Goal: Transaction & Acquisition: Download file/media

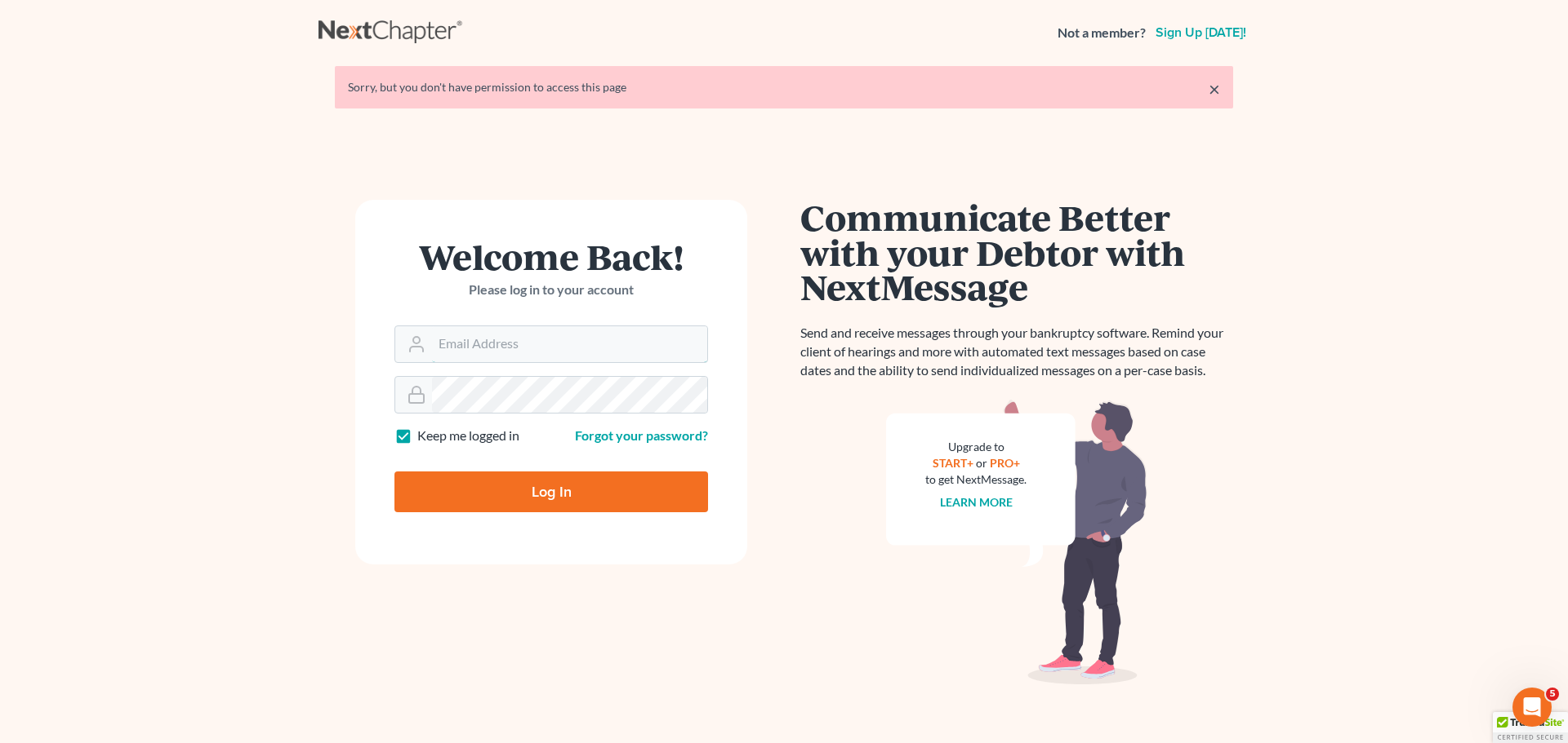
type input "[EMAIL_ADDRESS][DOMAIN_NAME]"
click at [544, 499] on input "Log In" at bounding box center [550, 492] width 314 height 40
type input "Thinking..."
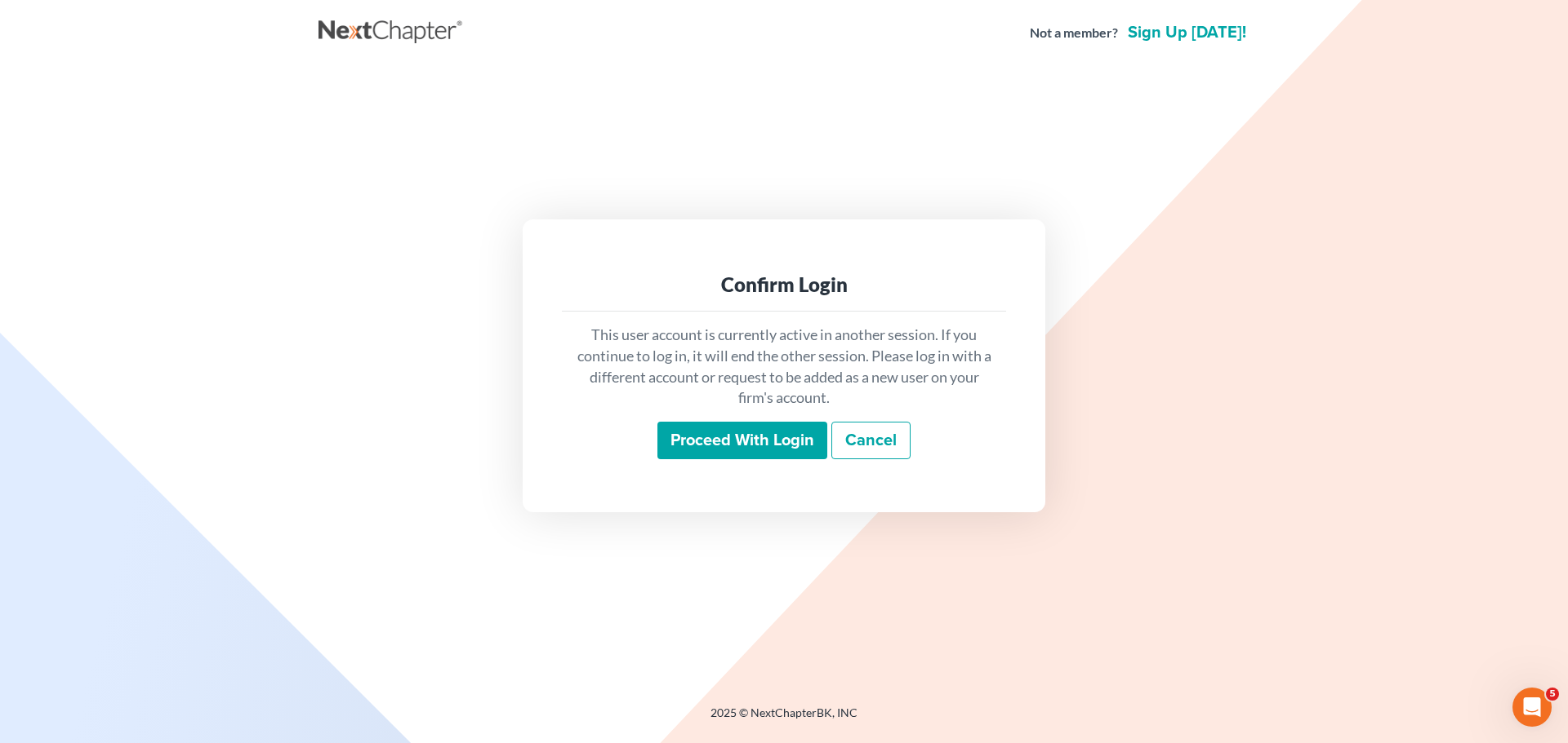
click at [720, 439] on input "Proceed with login" at bounding box center [742, 441] width 170 height 38
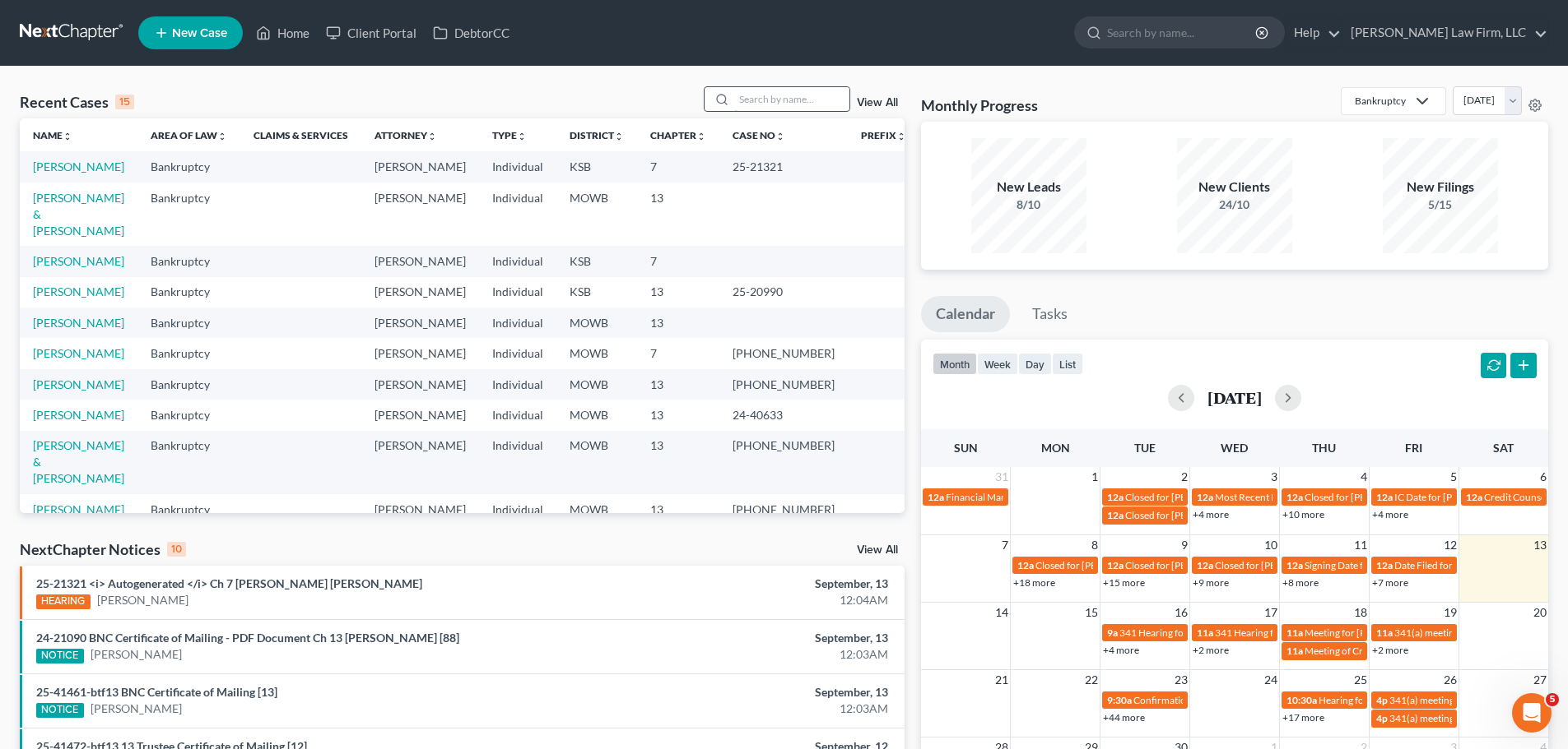
click at [765, 97] on input "search" at bounding box center [791, 99] width 115 height 24
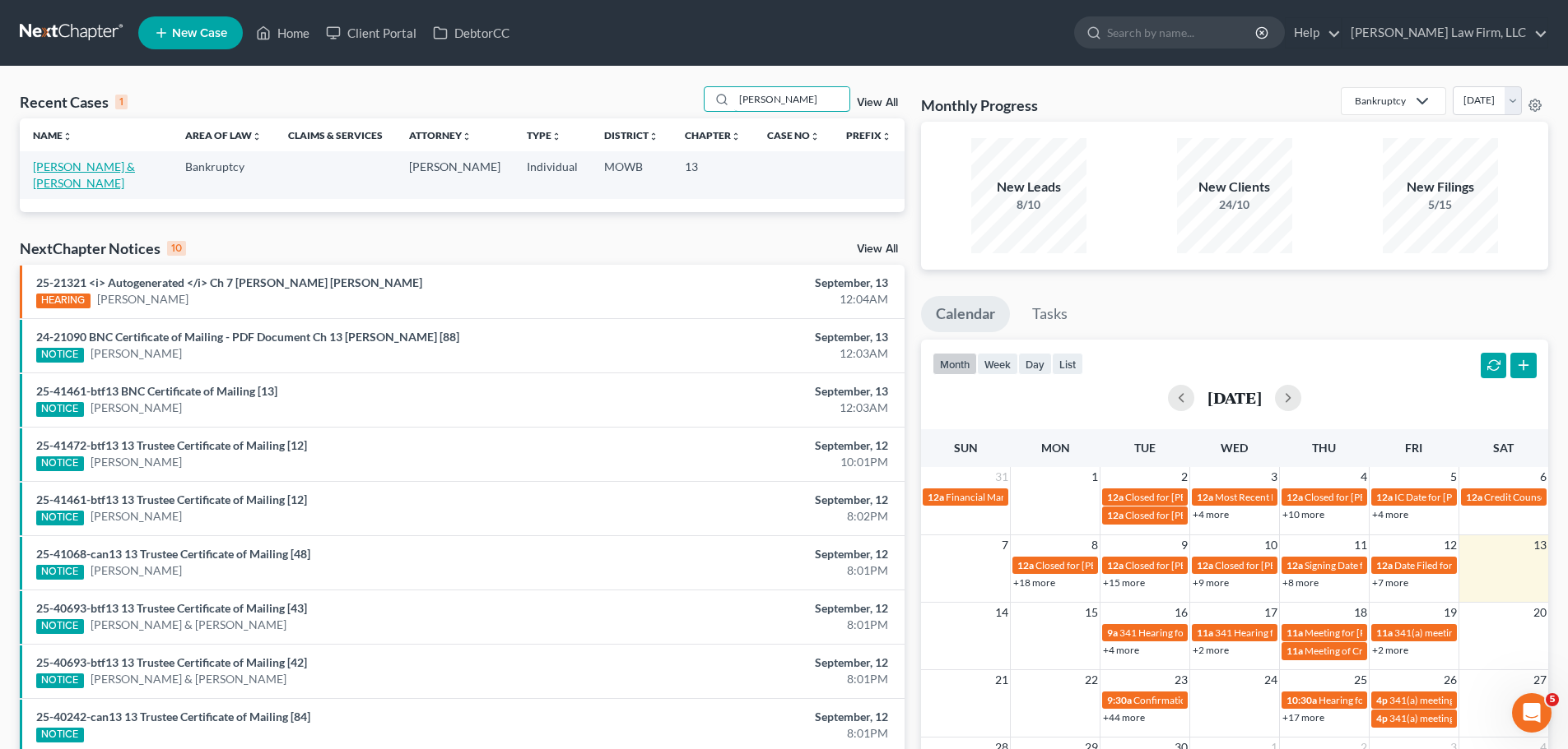
type input "[PERSON_NAME]"
click at [83, 166] on link "Lopez, Elias & Alycia" at bounding box center [84, 175] width 102 height 30
select select "4"
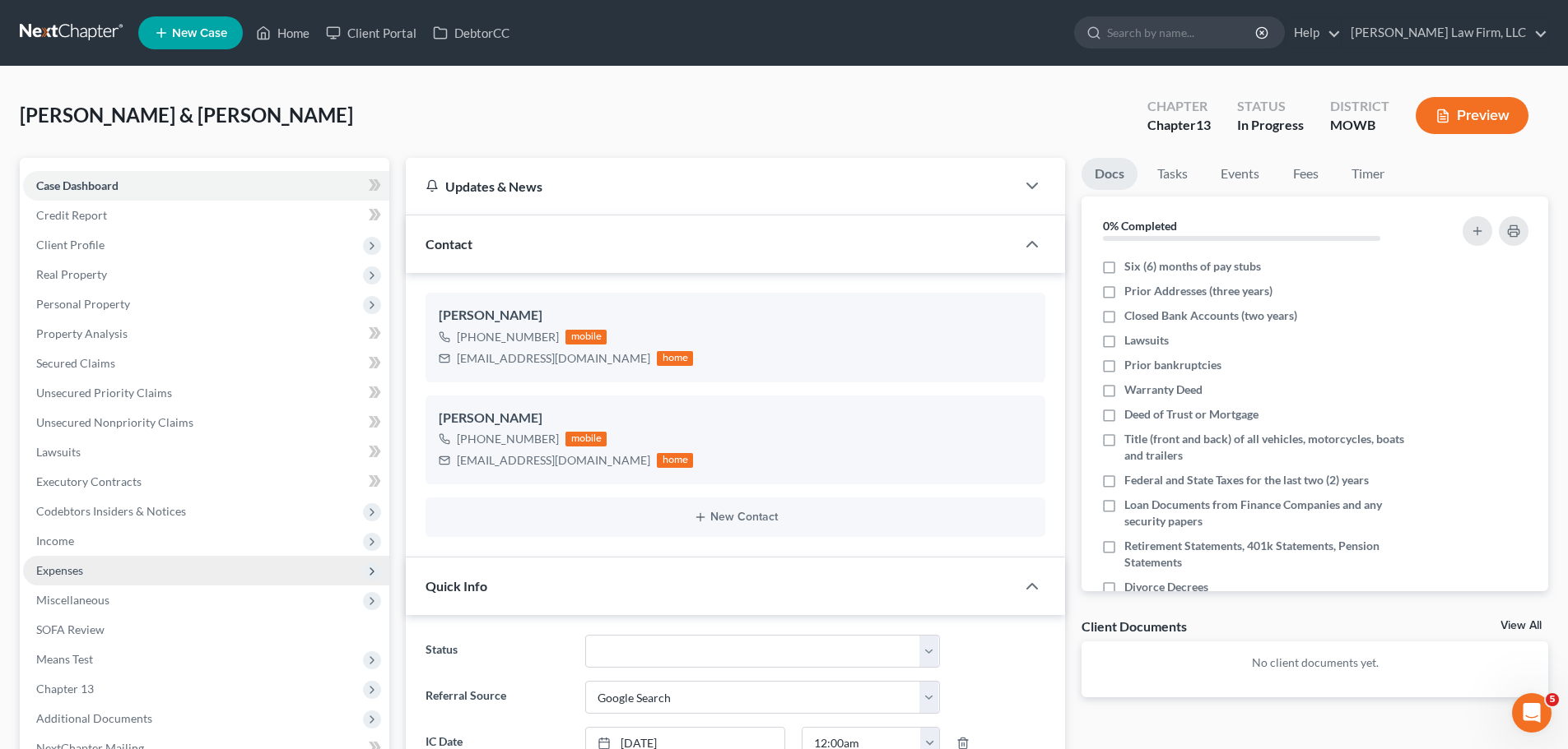
click at [101, 575] on span "Expenses" at bounding box center [206, 571] width 367 height 29
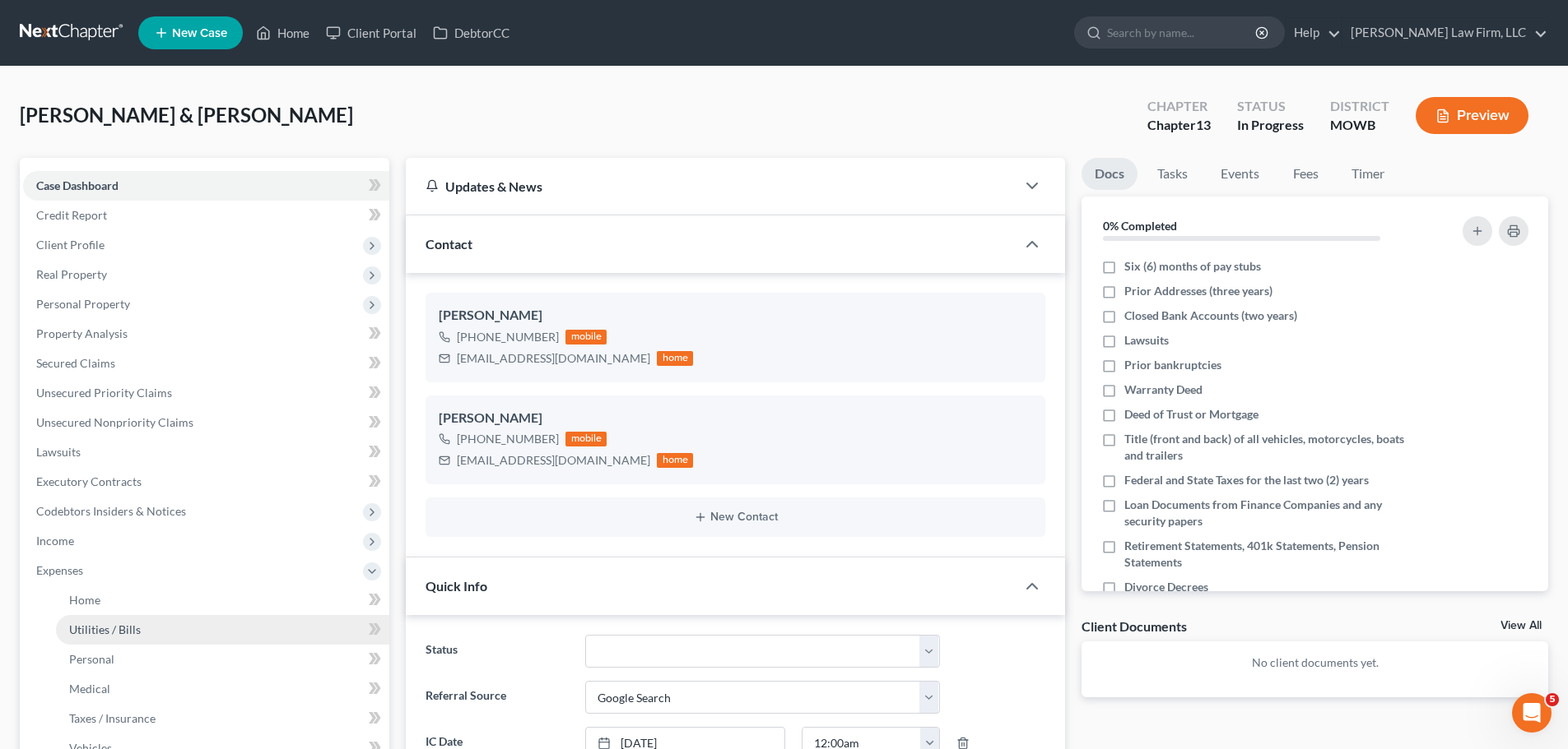
drag, startPoint x: 101, startPoint y: 575, endPoint x: 124, endPoint y: 640, distance: 68.9
click at [124, 640] on link "Utilities / Bills" at bounding box center [222, 629] width 333 height 29
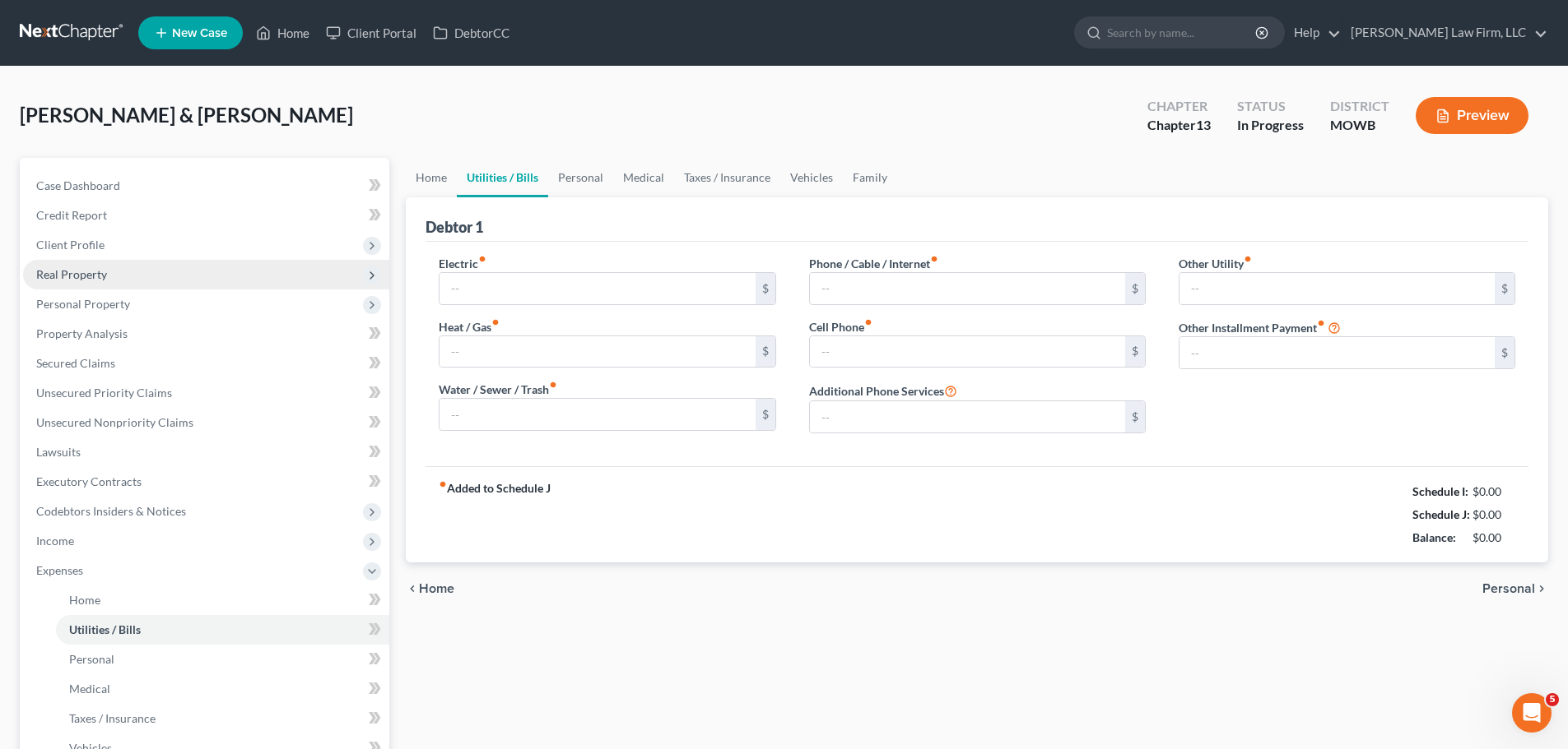
type input "90.00"
type input "100.00"
type input "153.00"
type input "71.00"
type input "145.00"
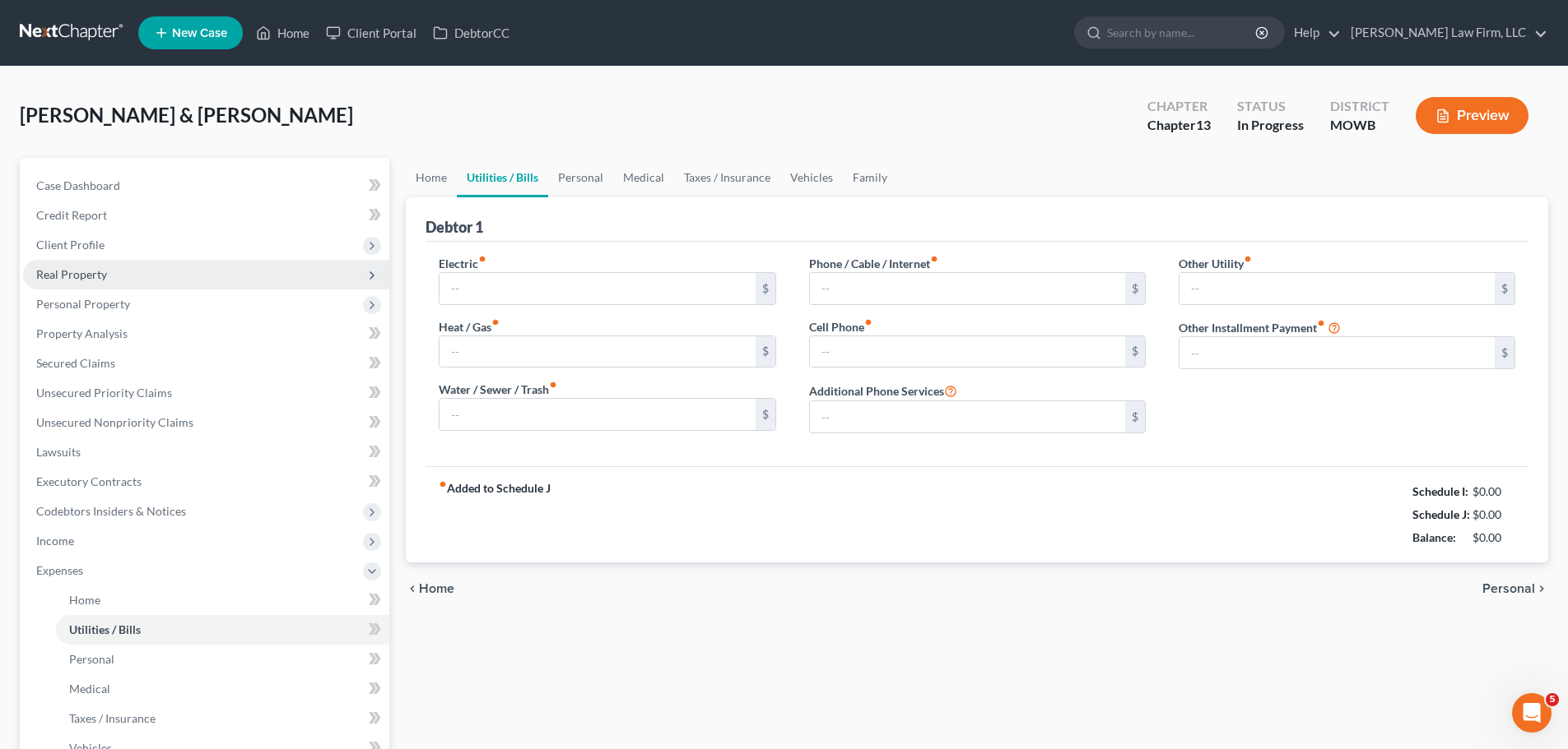
type input "0.00"
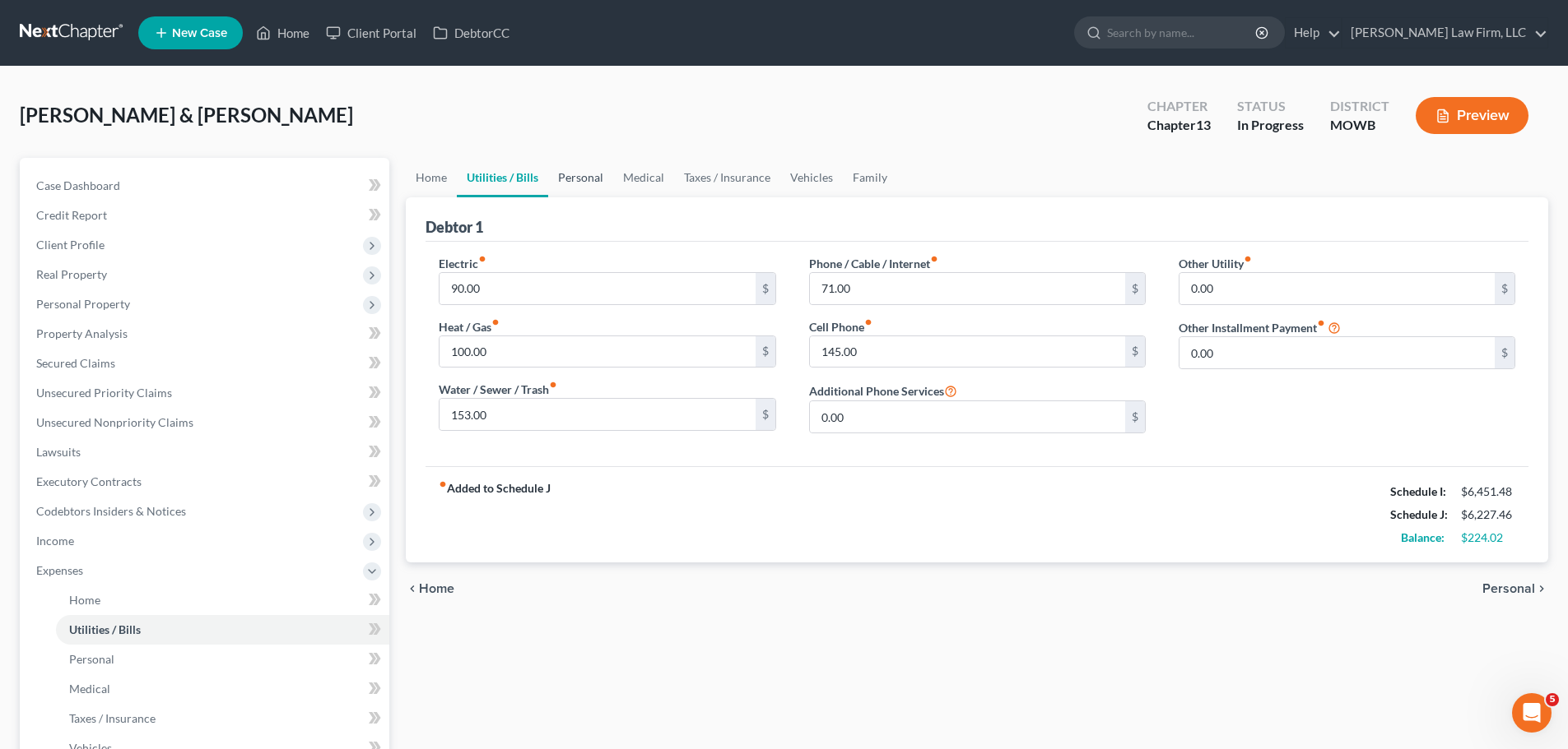
click at [589, 182] on link "Personal" at bounding box center [580, 178] width 65 height 40
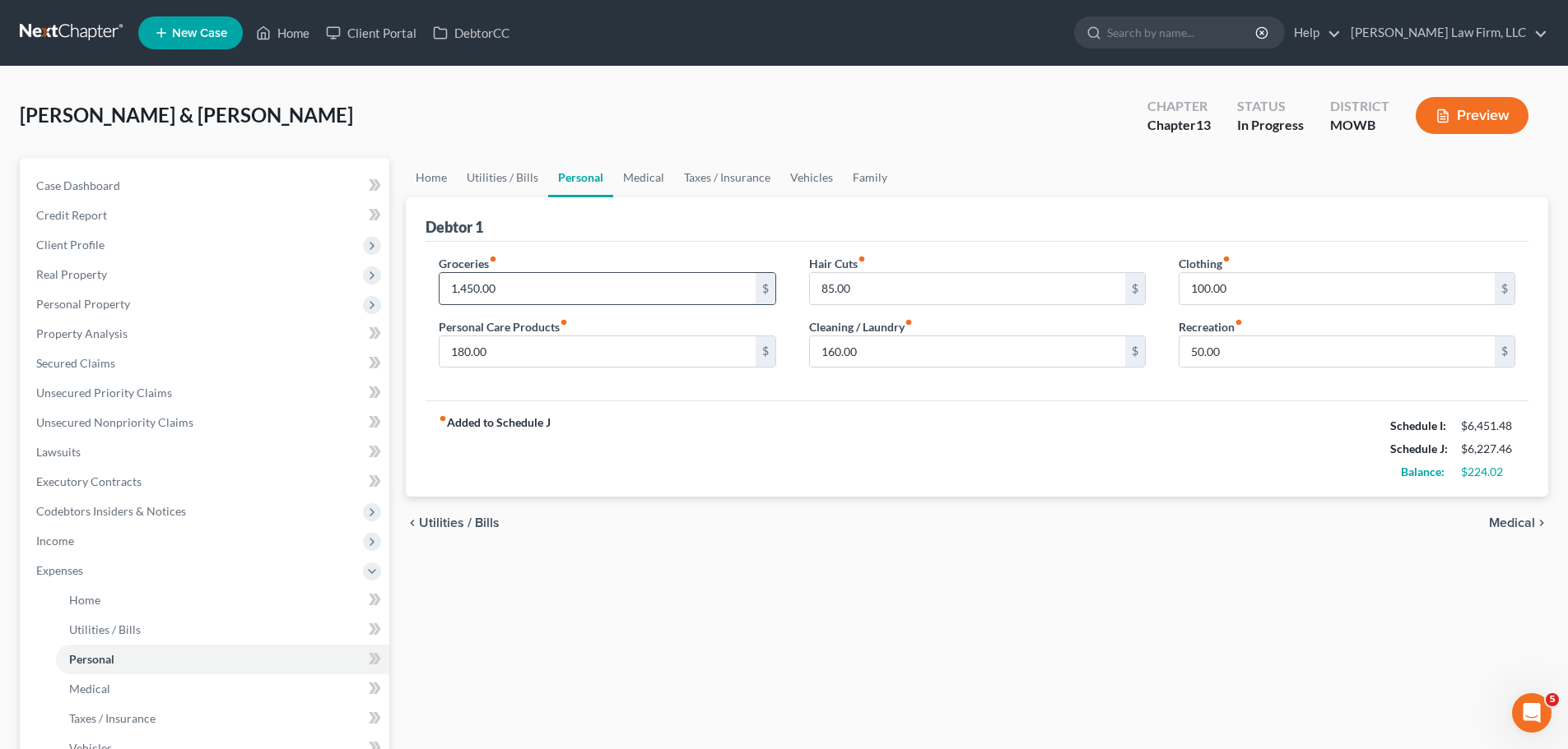
click at [556, 283] on input "1,450.00" at bounding box center [597, 289] width 315 height 31
click at [549, 357] on input "180.00" at bounding box center [597, 351] width 315 height 31
click at [611, 280] on input "1,325" at bounding box center [597, 289] width 315 height 31
type input "1,352"
click at [576, 354] on input "180.00" at bounding box center [597, 351] width 315 height 31
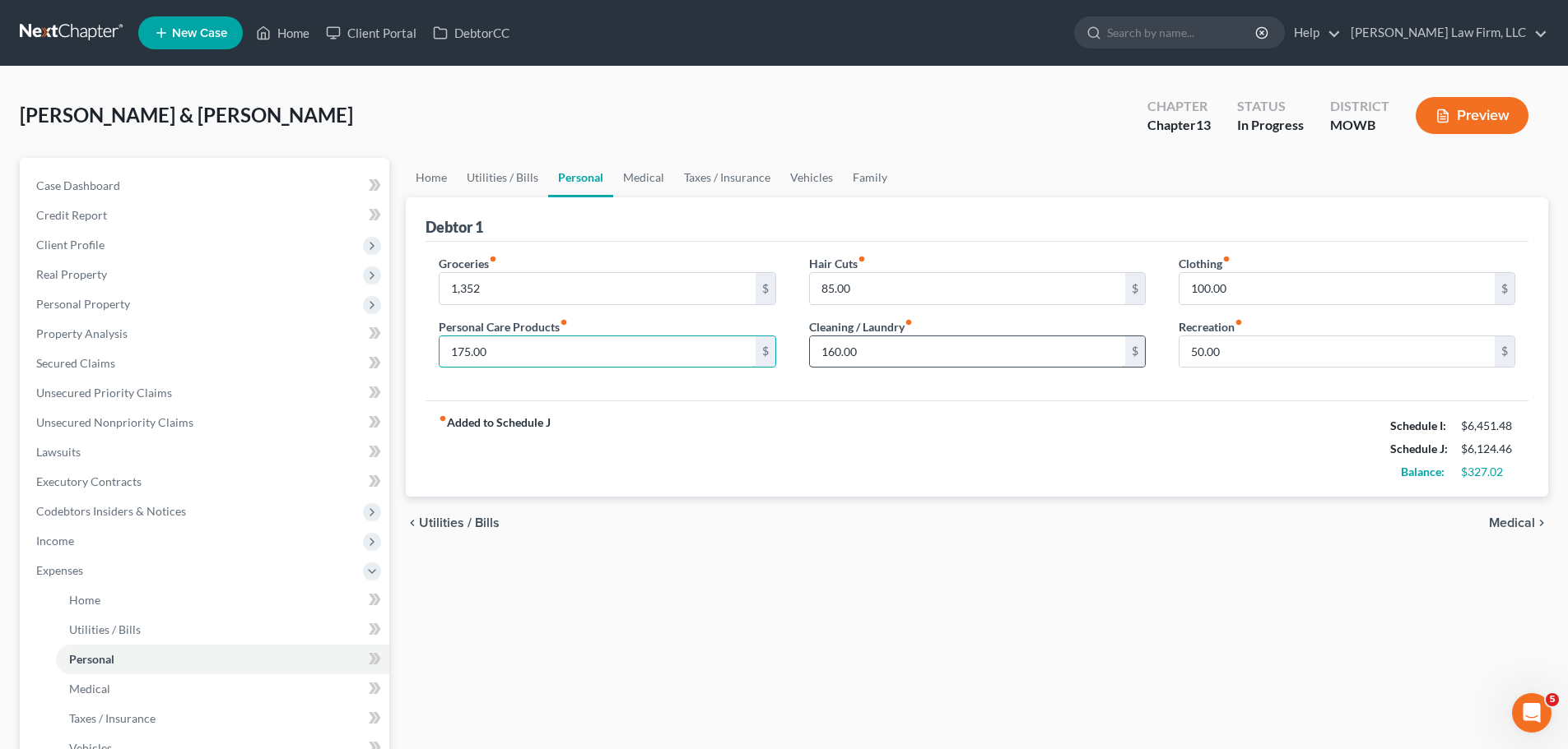
type input "175.00"
drag, startPoint x: 936, startPoint y: 347, endPoint x: 910, endPoint y: 342, distance: 26.5
click at [935, 347] on input "160.00" at bounding box center [968, 351] width 315 height 31
click at [271, 34] on icon at bounding box center [263, 32] width 15 height 20
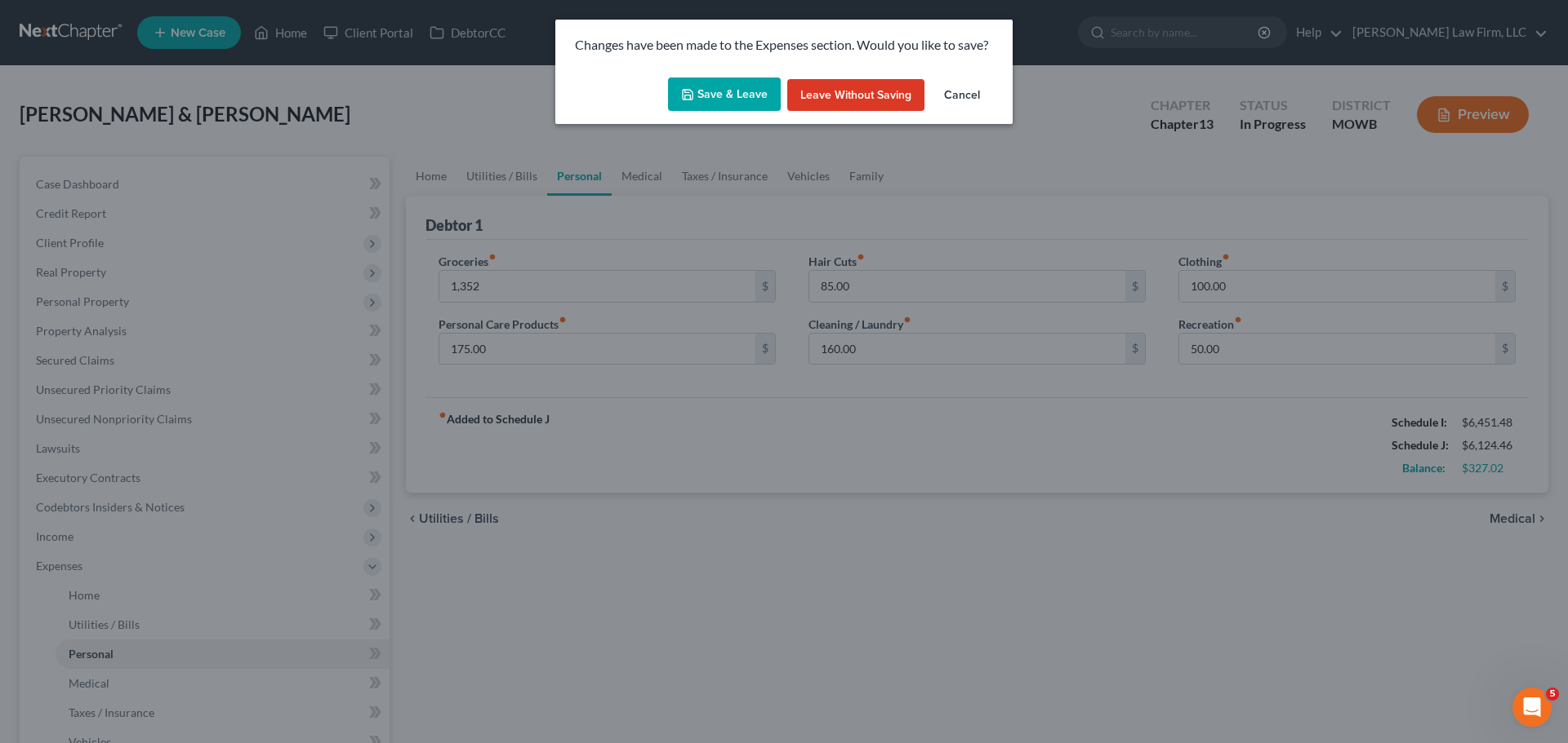
click at [688, 83] on button "Save & Leave" at bounding box center [725, 94] width 113 height 34
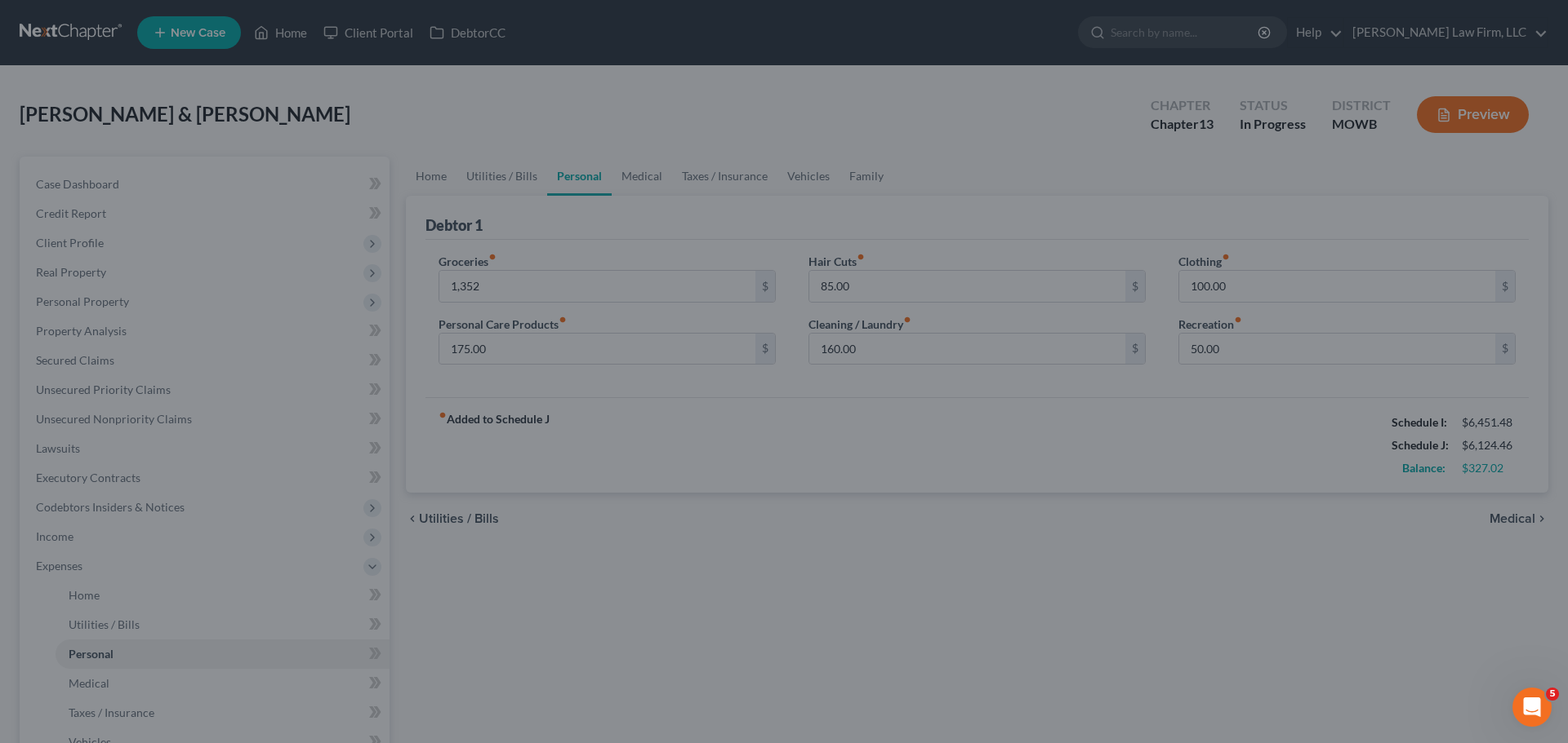
type input "1,352.00"
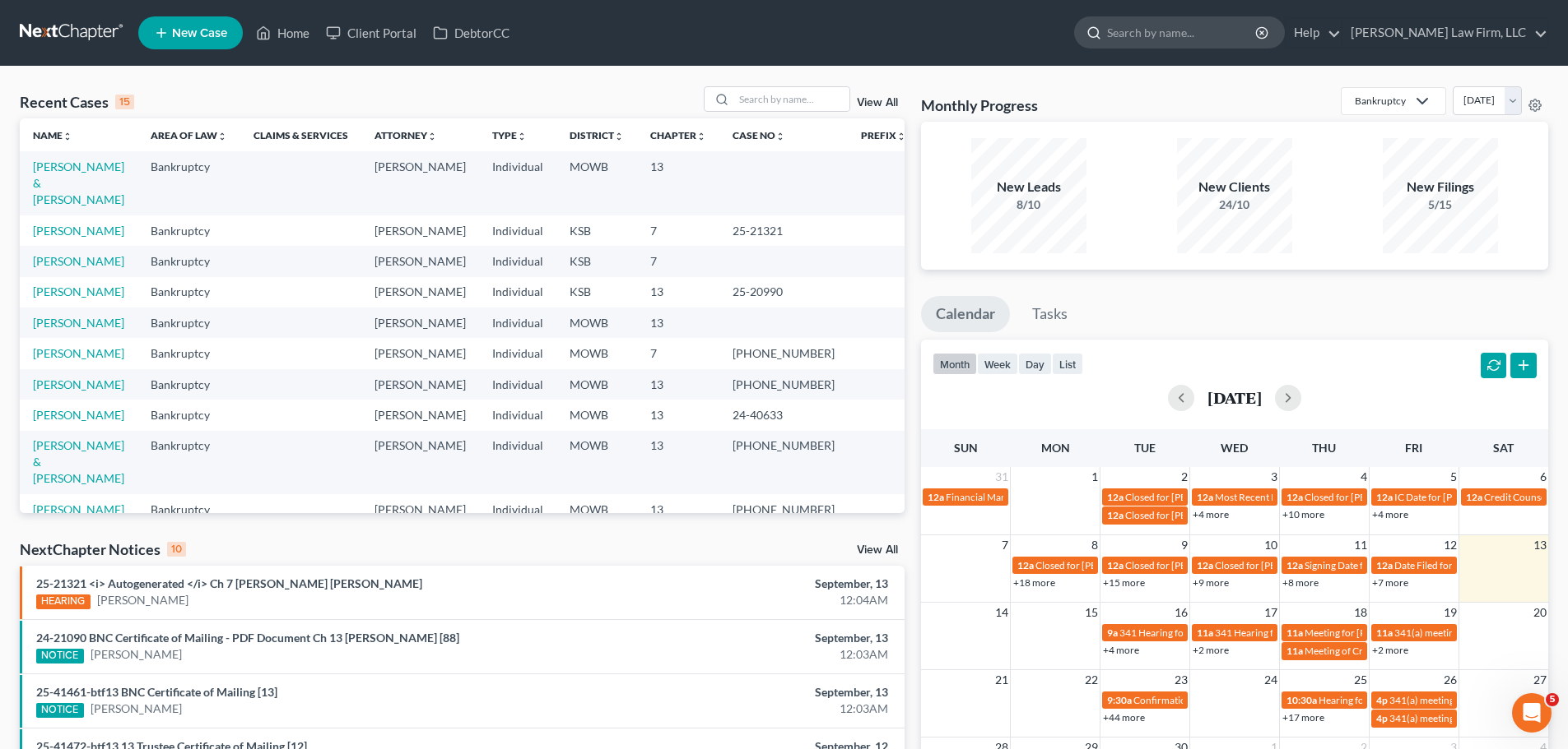
click at [1223, 36] on input "search" at bounding box center [1181, 32] width 151 height 30
type input "rachel"
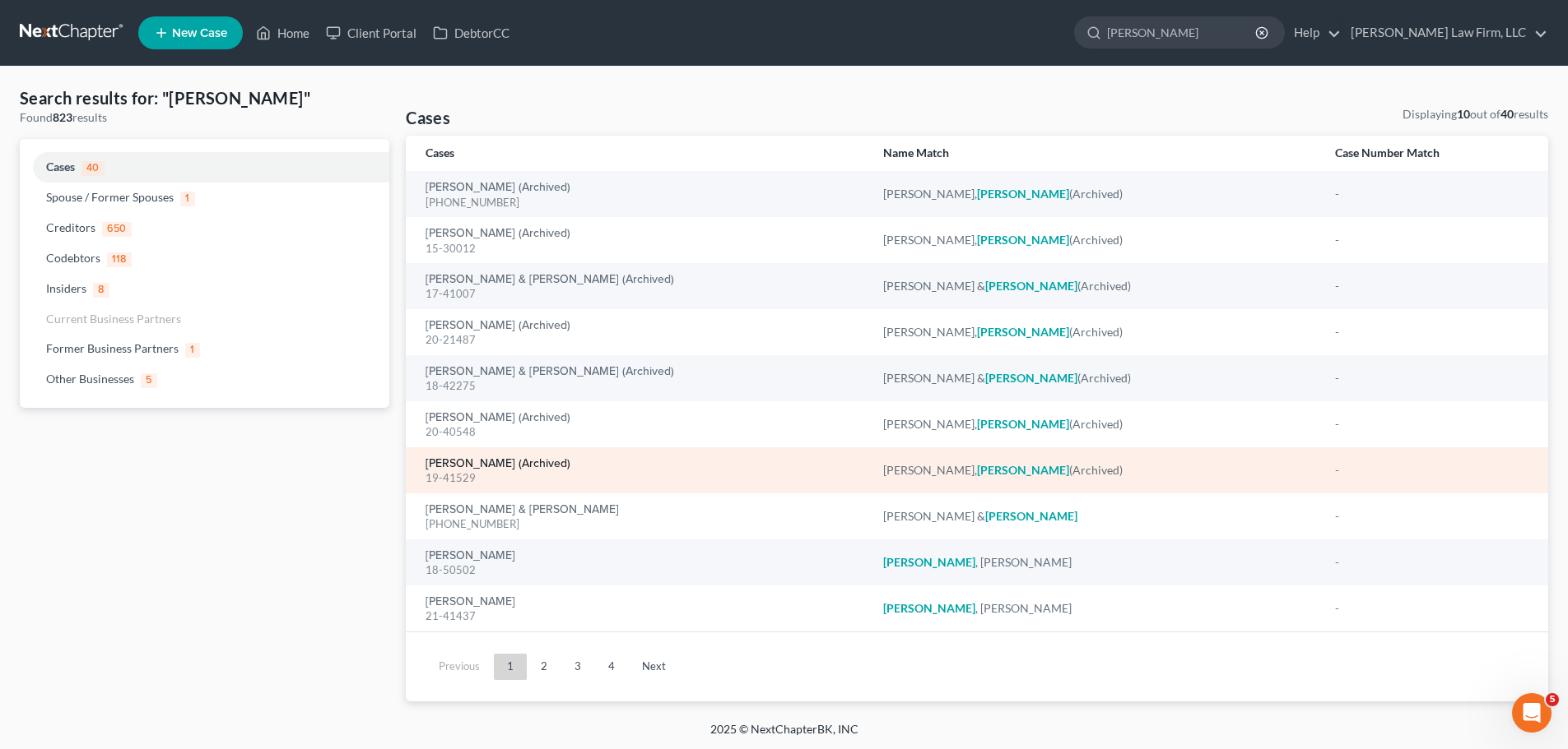
click at [544, 459] on link "Outler, Rachel (Archived)" at bounding box center [498, 464] width 144 height 11
select select "6"
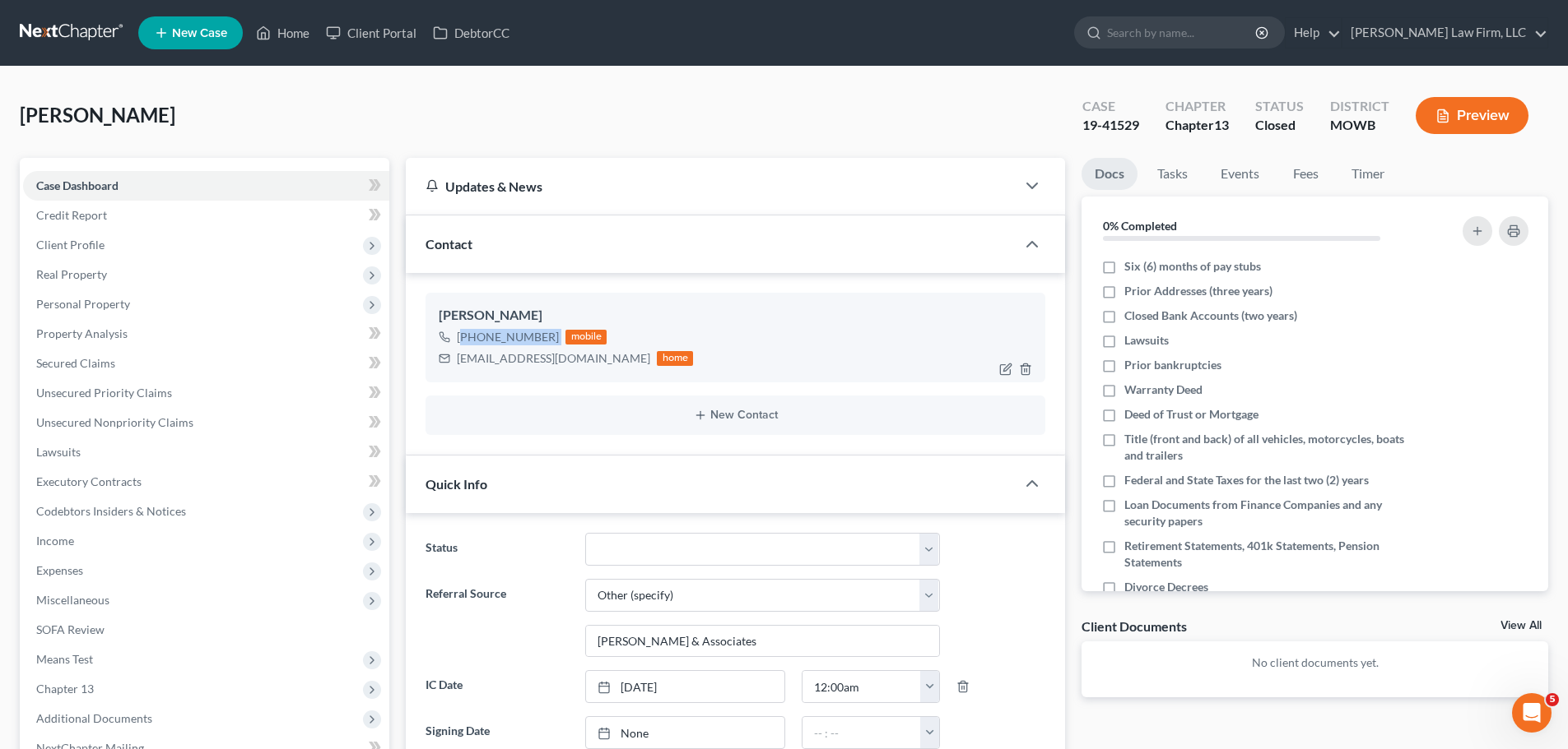
drag, startPoint x: 566, startPoint y: 336, endPoint x: 465, endPoint y: 339, distance: 101.0
click at [465, 339] on div "+1 (816) 281-4426 mobile" at bounding box center [566, 337] width 255 height 22
copy div "(816) 281-4426"
drag, startPoint x: 585, startPoint y: 364, endPoint x: 454, endPoint y: 367, distance: 131.0
click at [454, 367] on div "candlegalmo@gmail.com home" at bounding box center [566, 358] width 255 height 22
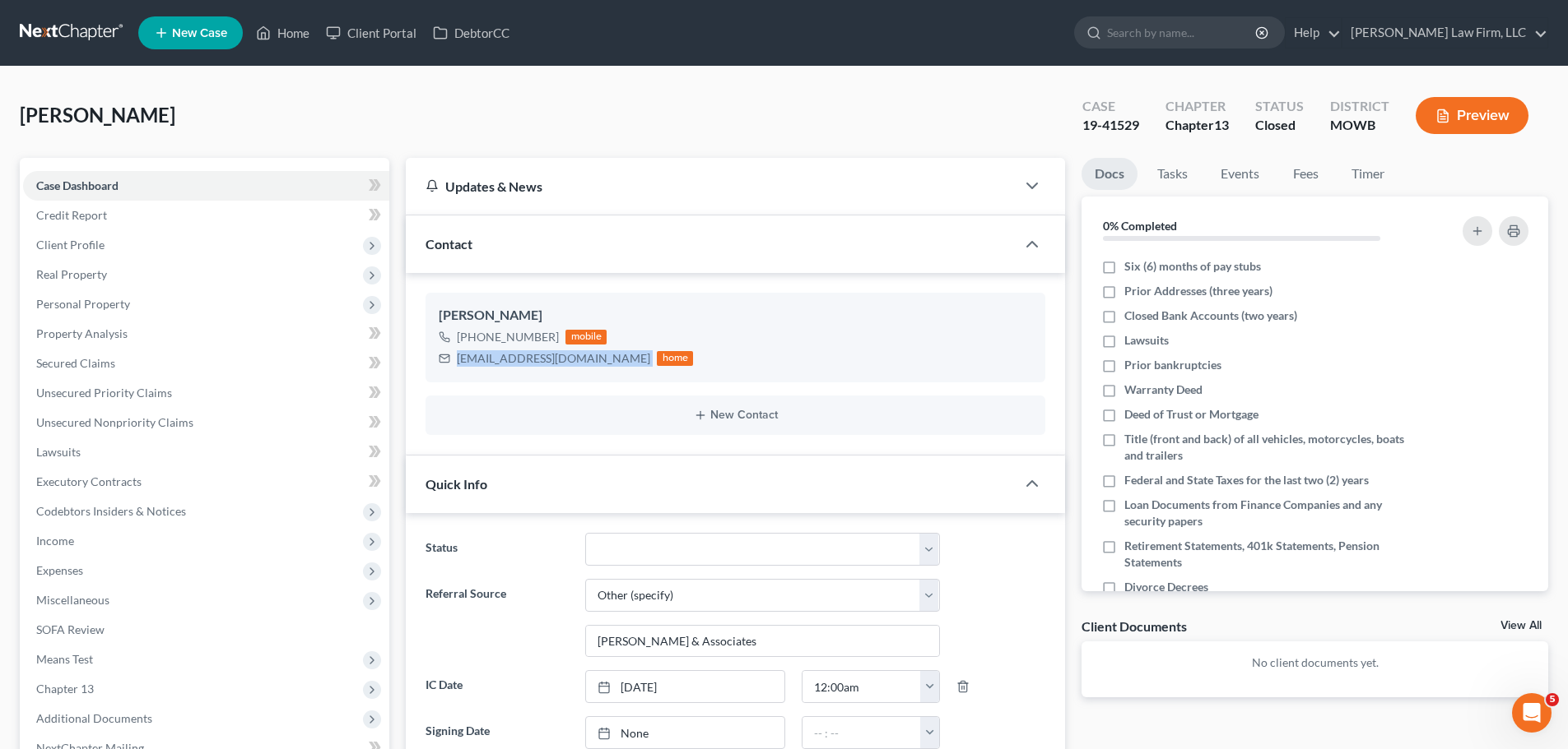
copy div "candlegalmo@gmail.com"
click at [296, 21] on link "Home" at bounding box center [283, 32] width 70 height 29
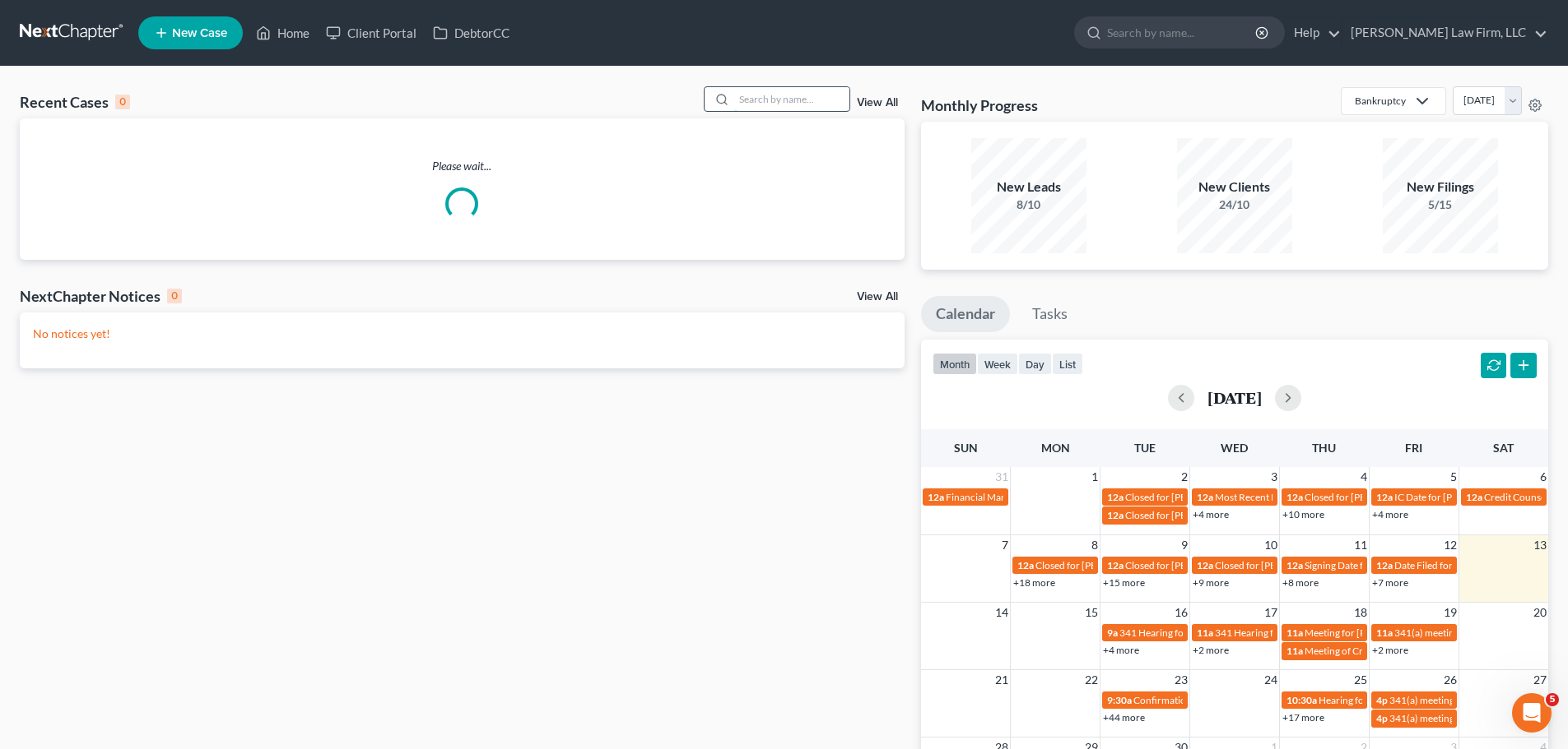
click at [785, 94] on input "search" at bounding box center [791, 99] width 115 height 24
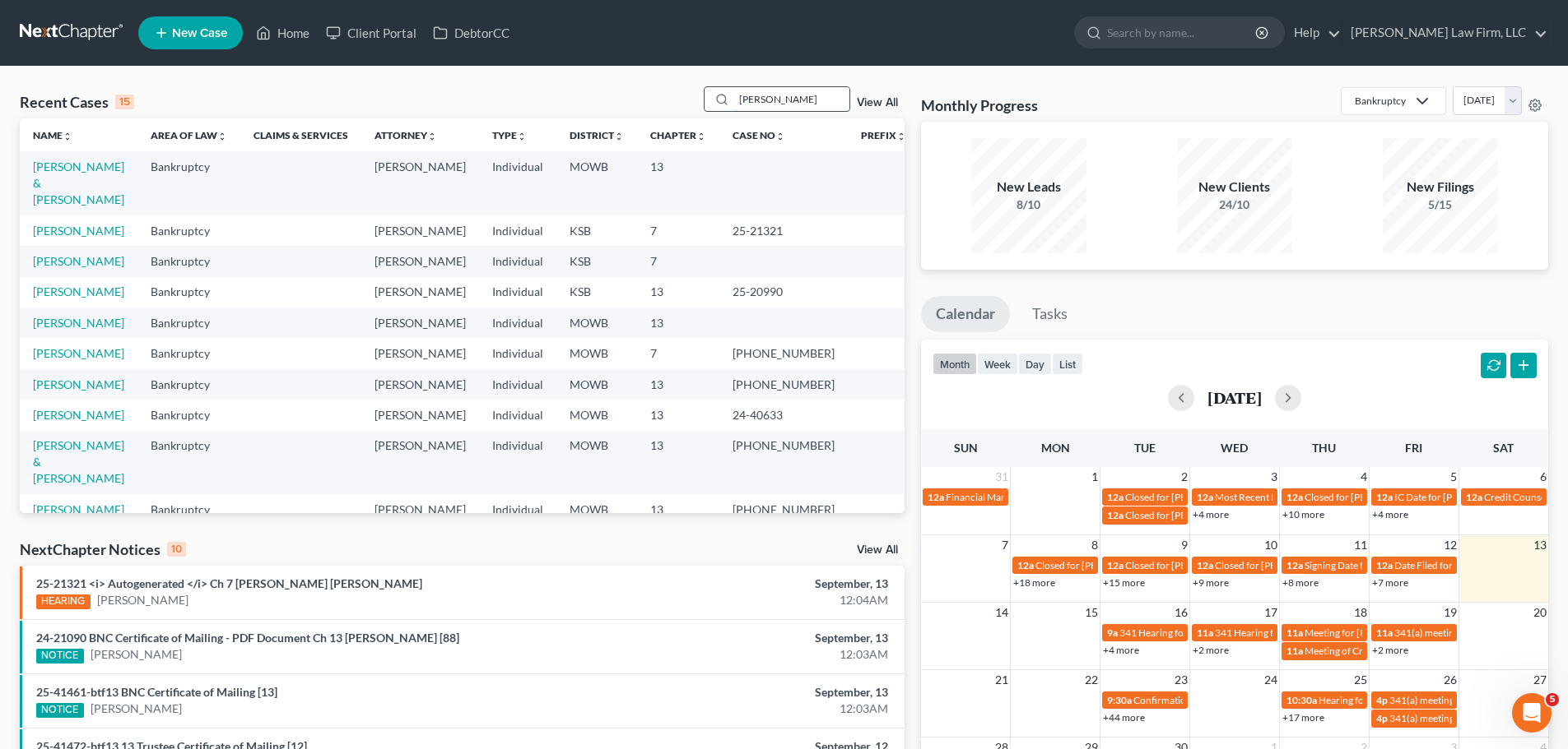
type input "lopez"
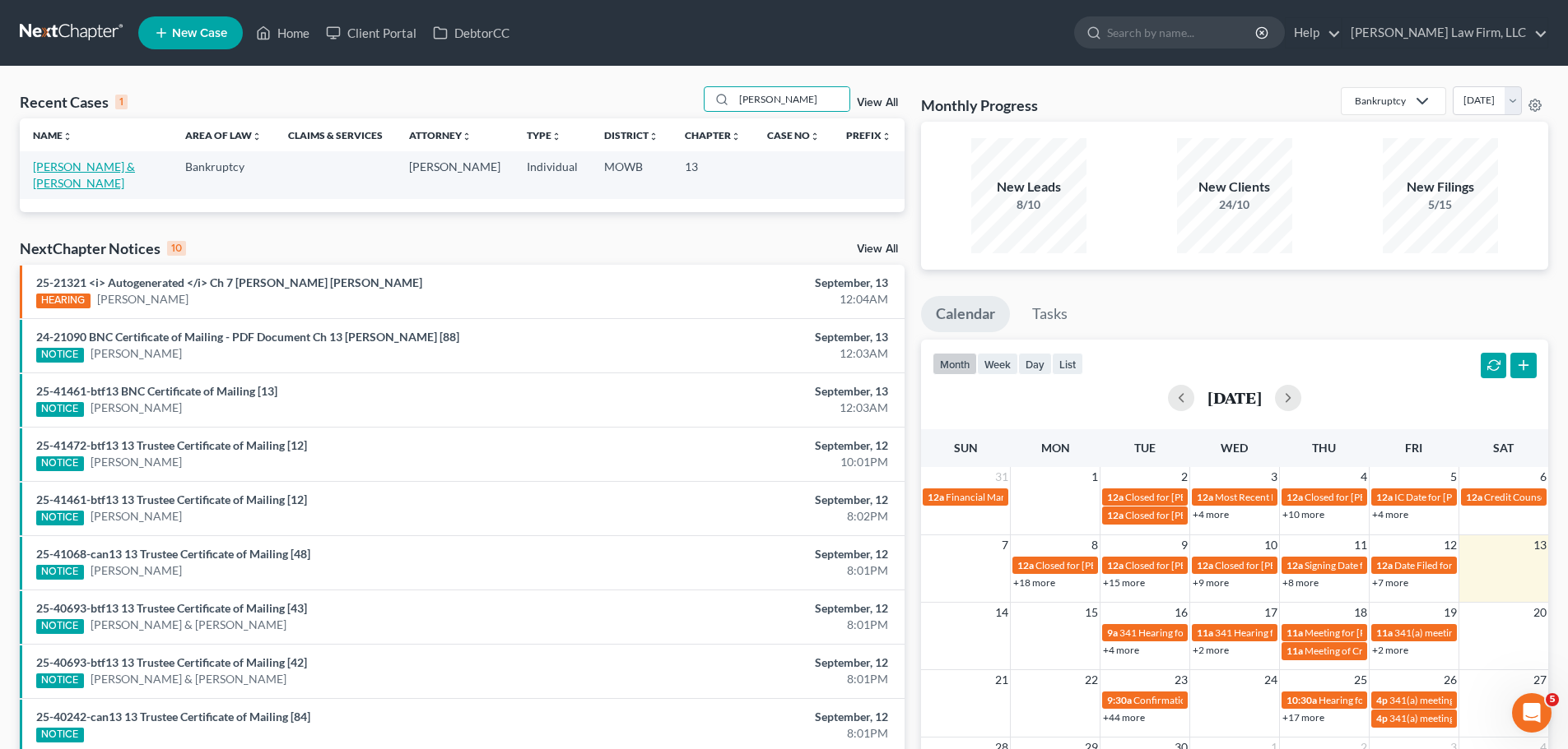
click at [53, 165] on link "Lopez, Elias & Alycia" at bounding box center [84, 175] width 102 height 30
select select "4"
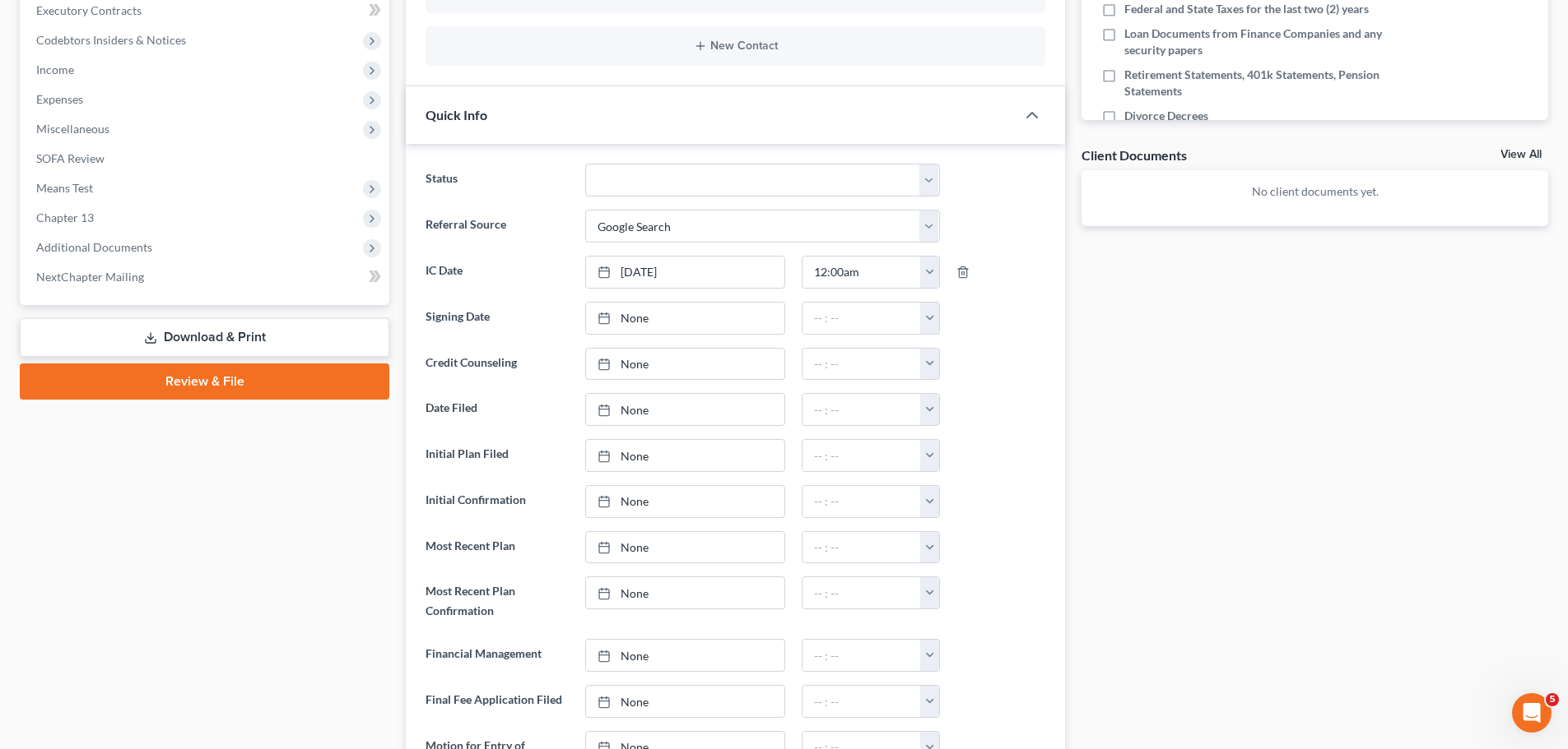
scroll to position [247, 0]
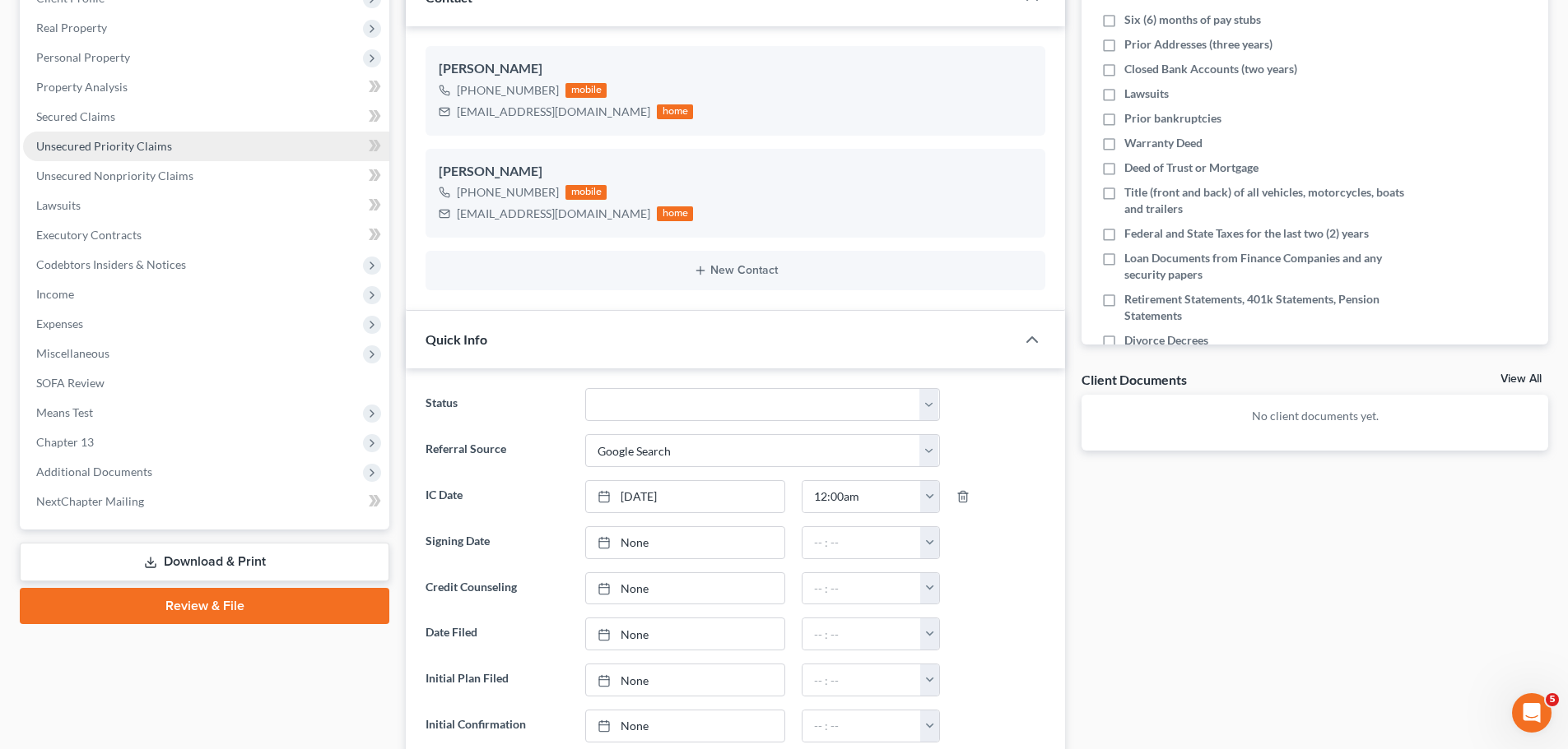
click at [169, 146] on link "Unsecured Priority Claims" at bounding box center [206, 146] width 367 height 29
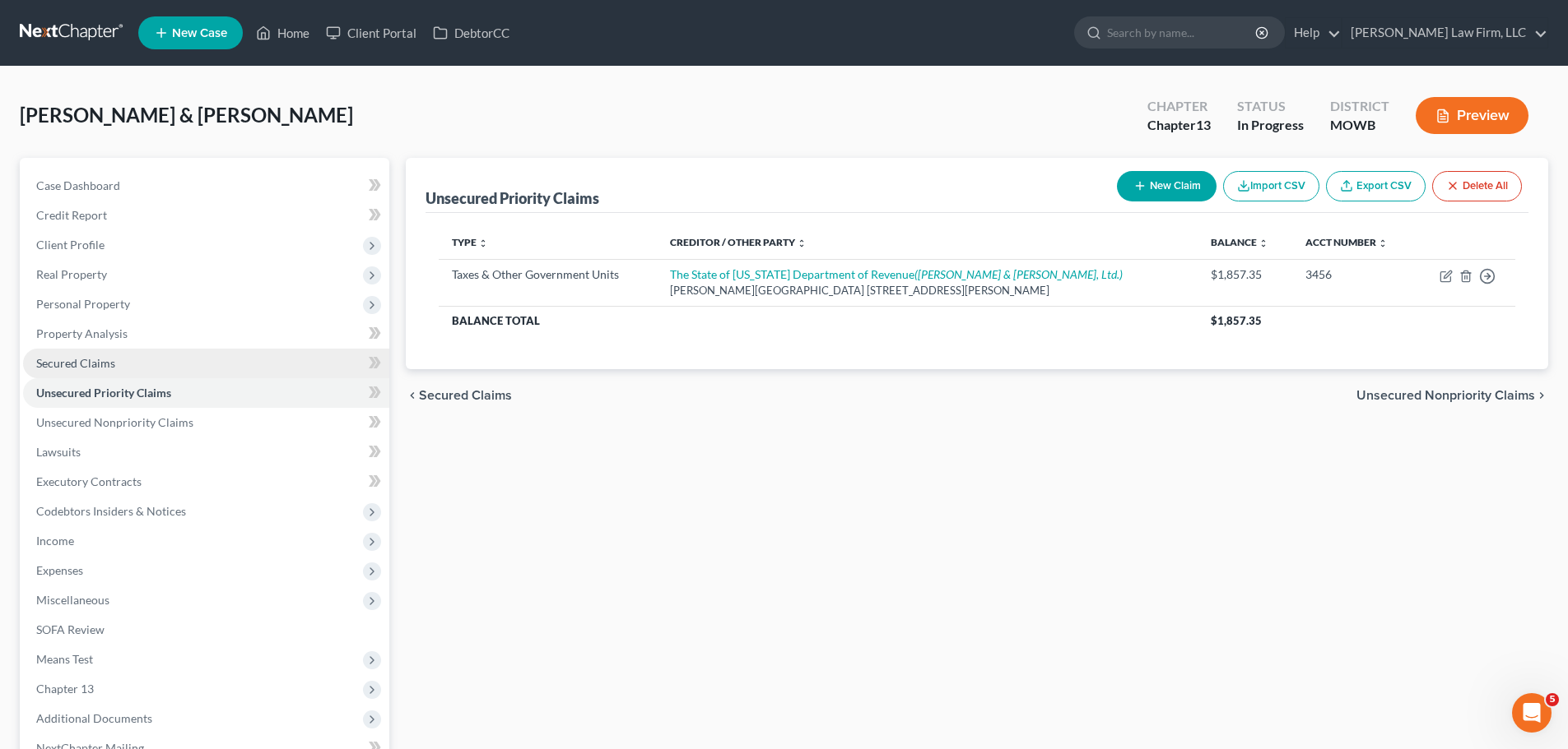
click at [135, 361] on link "Secured Claims" at bounding box center [206, 363] width 367 height 29
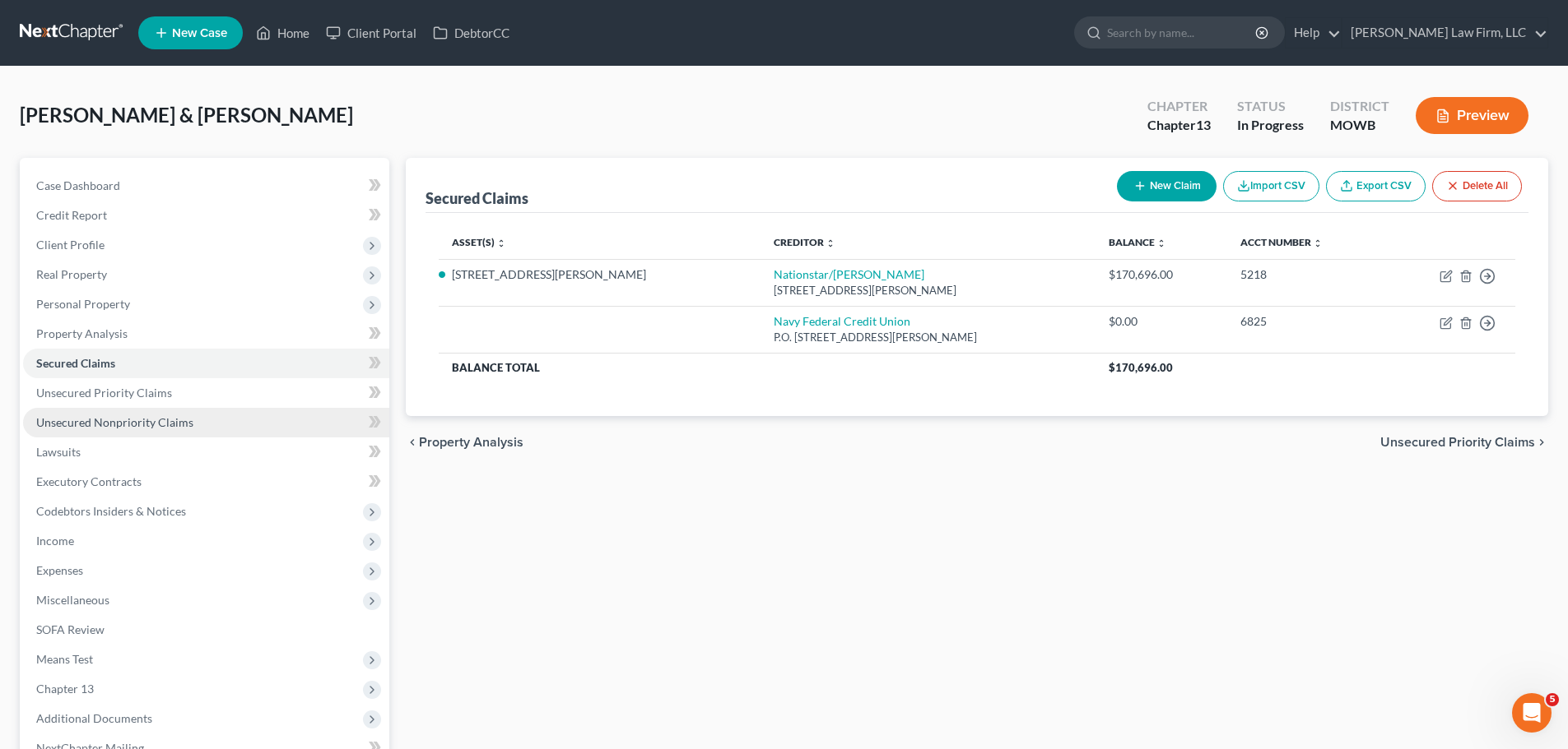
click at [141, 412] on link "Unsecured Nonpriority Claims" at bounding box center [206, 422] width 367 height 29
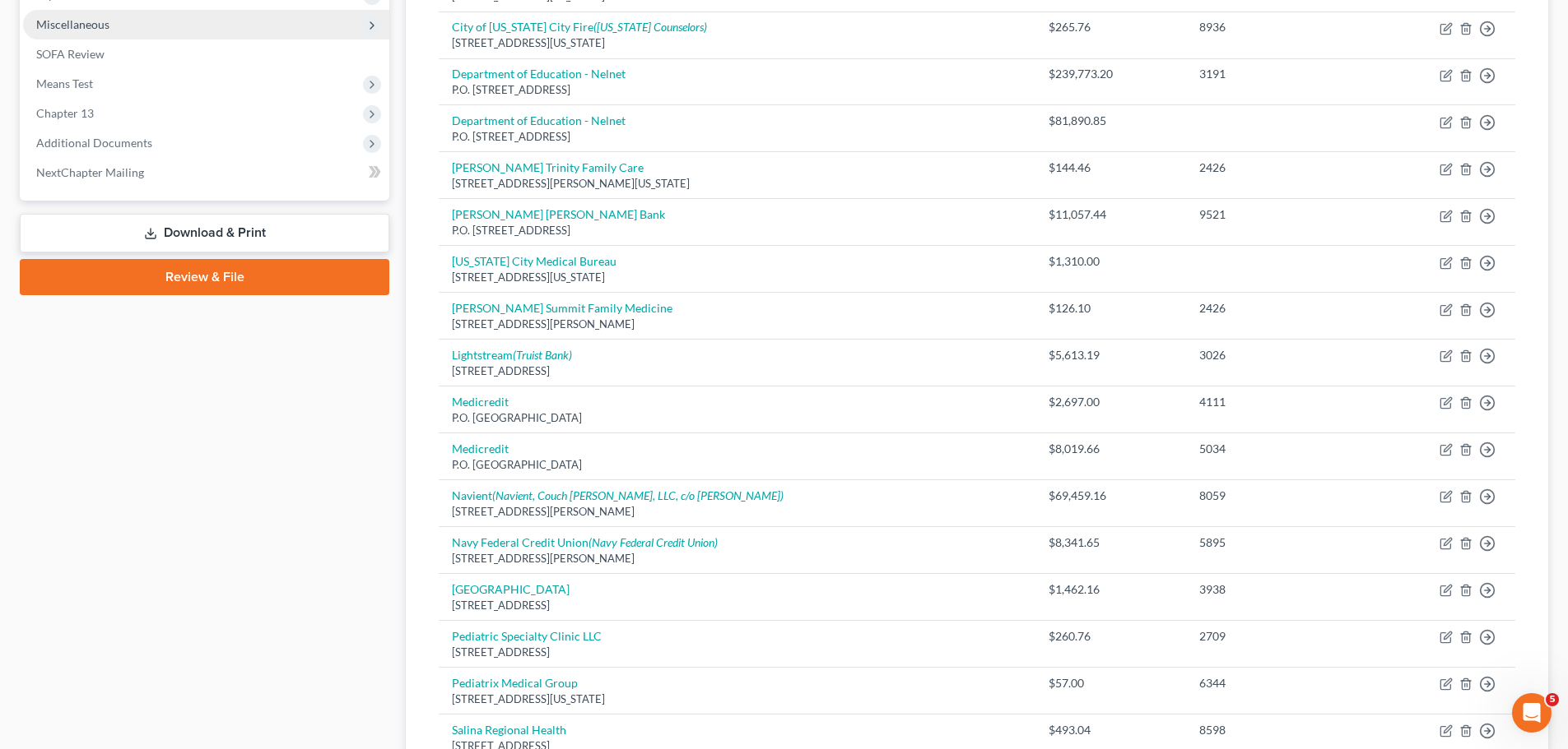
scroll to position [247, 0]
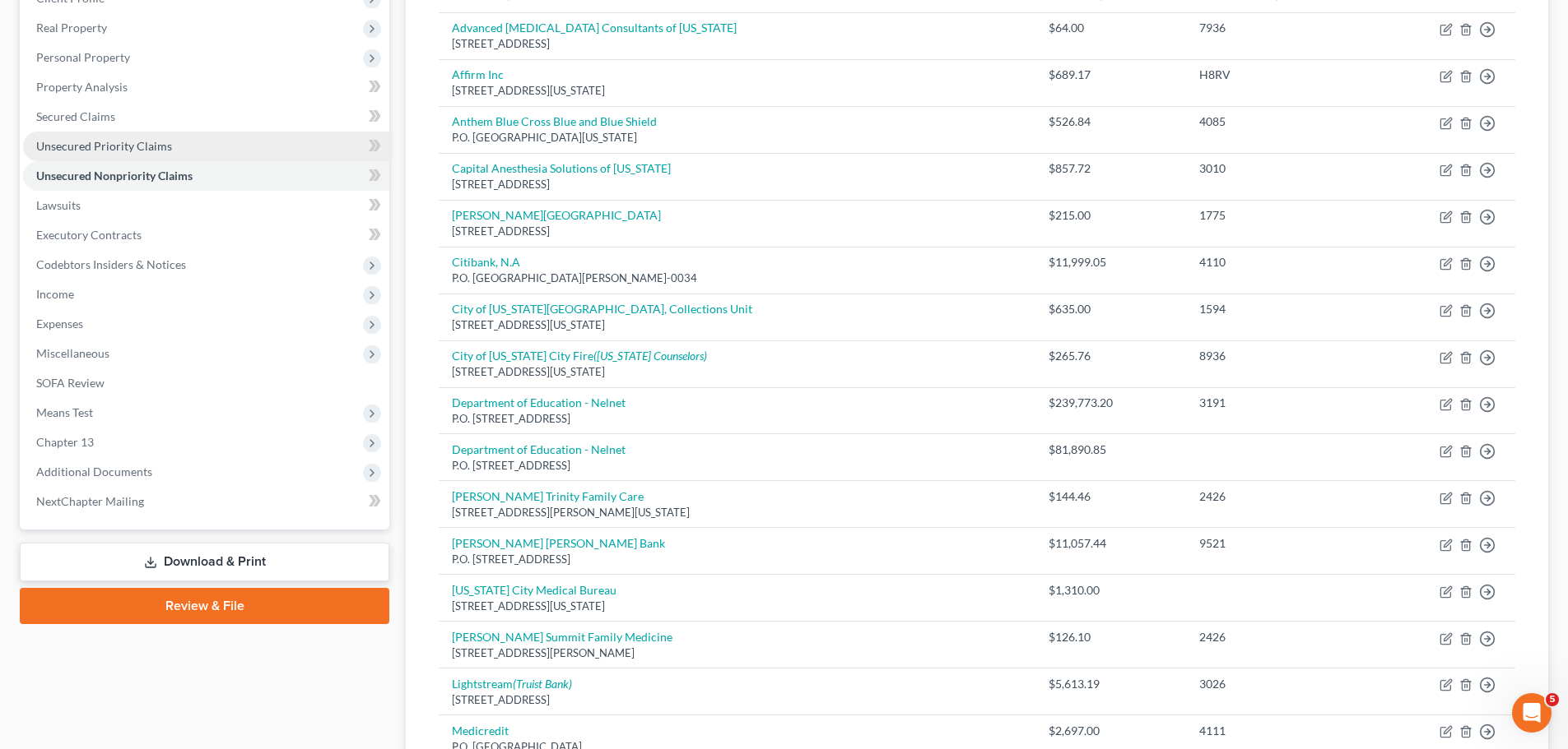
click at [172, 141] on link "Unsecured Priority Claims" at bounding box center [206, 146] width 367 height 29
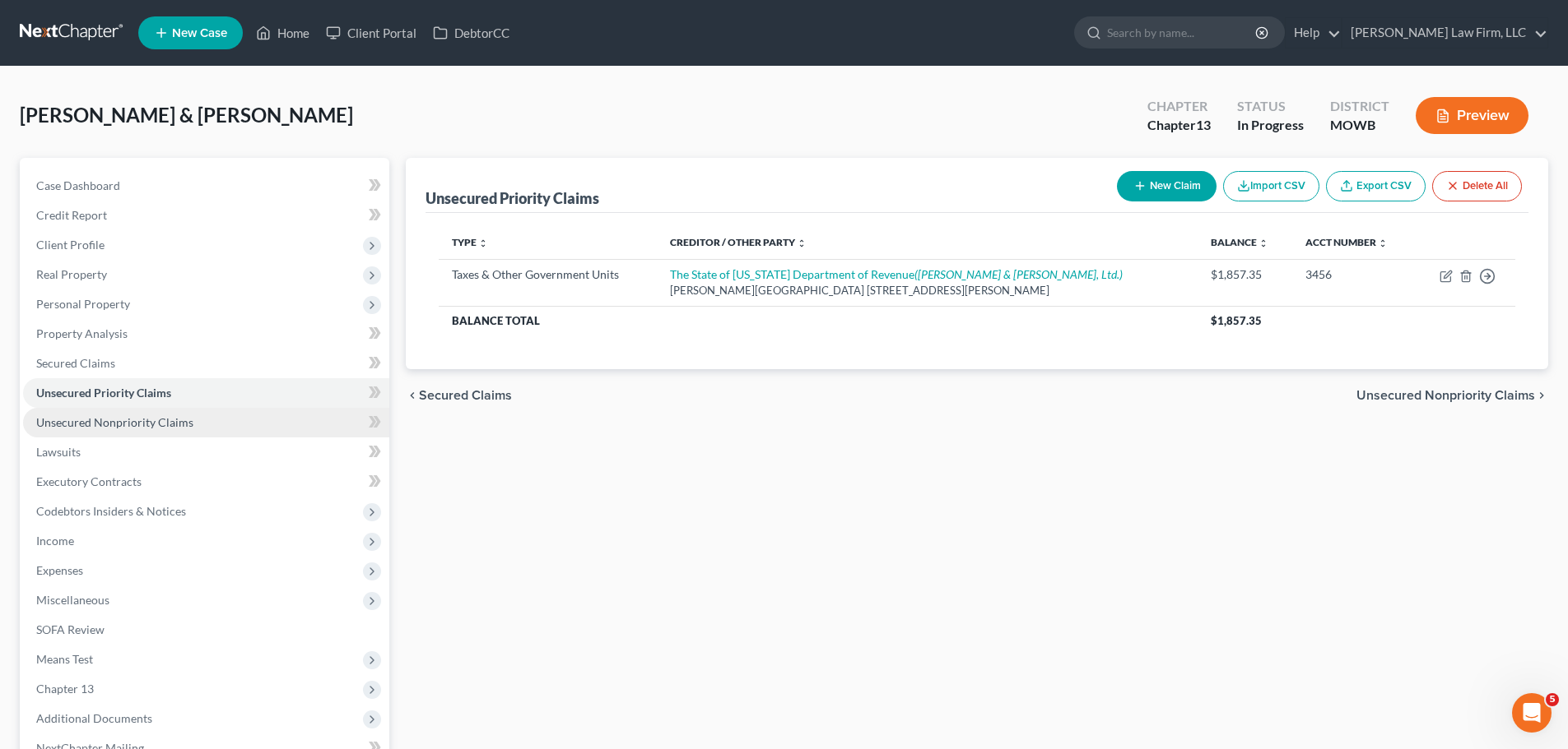
click at [145, 429] on link "Unsecured Nonpriority Claims" at bounding box center [206, 422] width 367 height 29
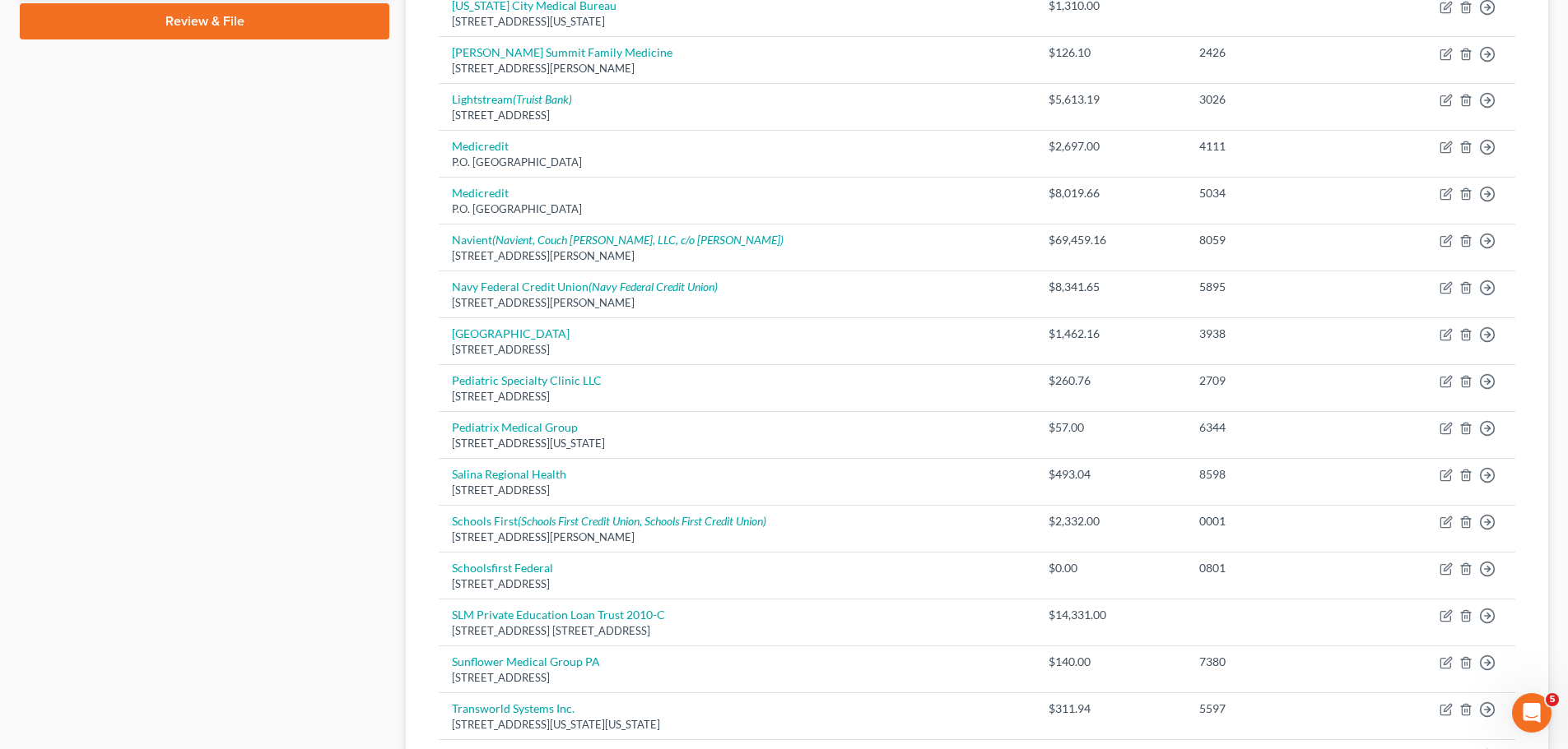
scroll to position [1152, 0]
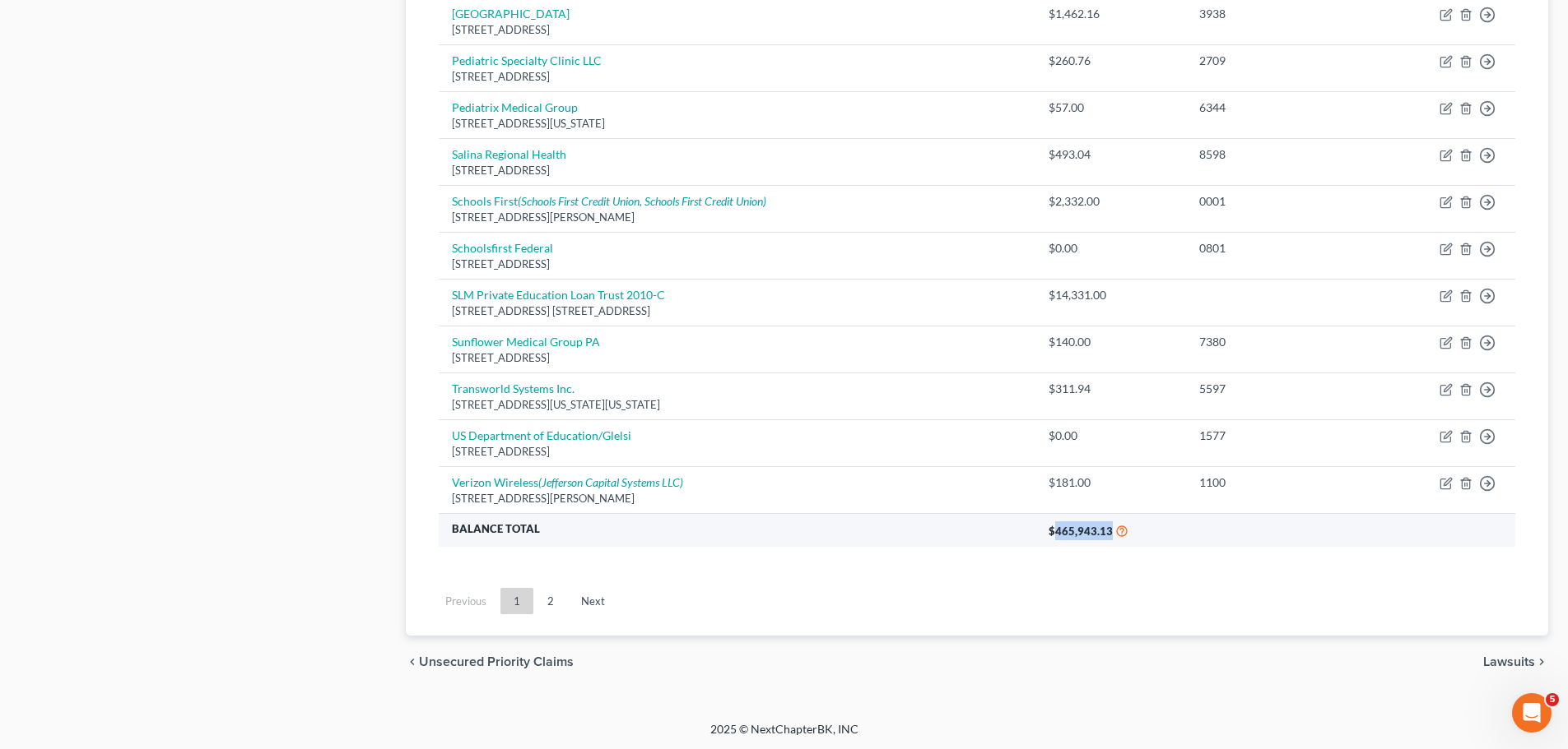
drag, startPoint x: 1100, startPoint y: 531, endPoint x: 1044, endPoint y: 536, distance: 56.2
click at [1044, 536] on th "$465,943.13" at bounding box center [1275, 531] width 480 height 34
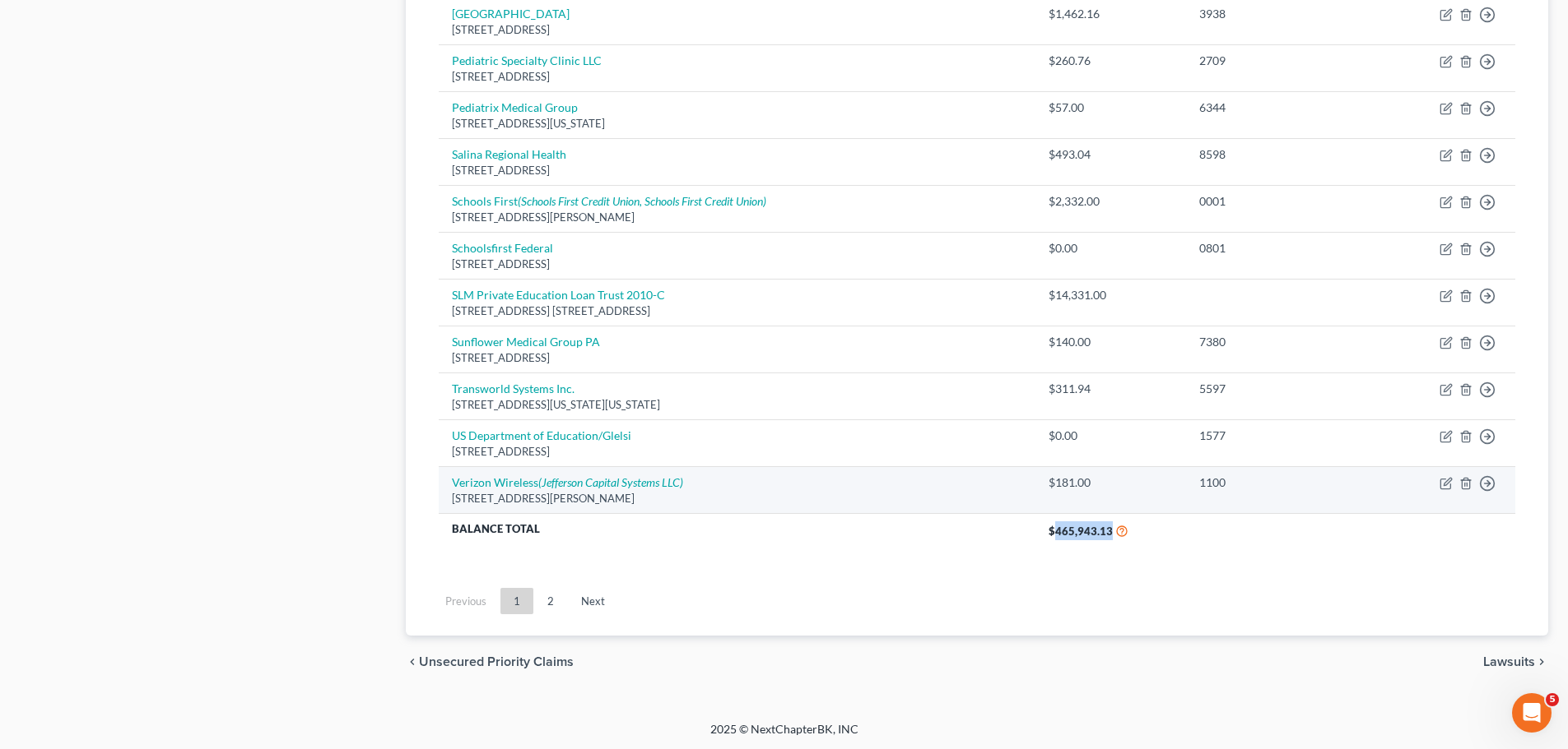
copy span "465,943.13"
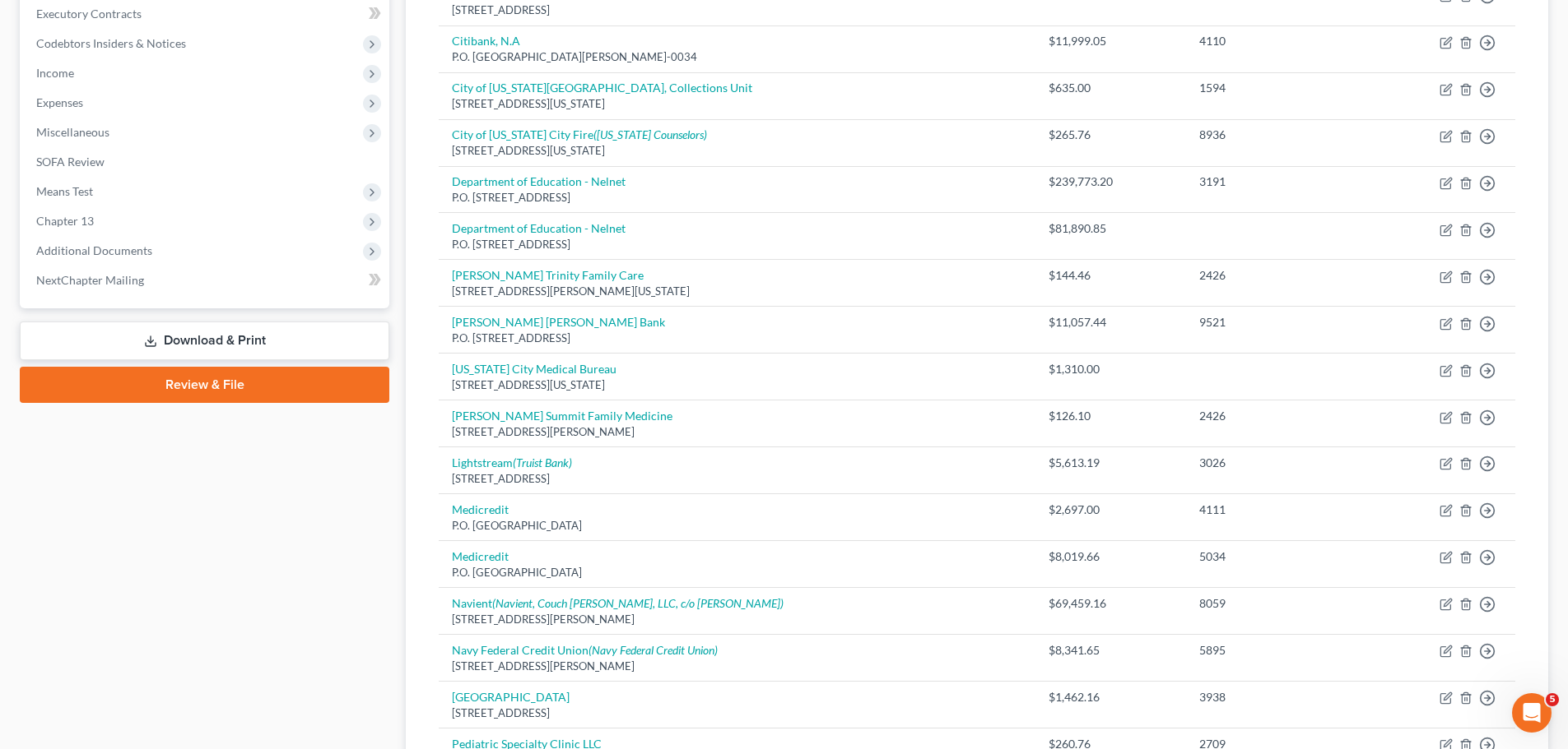
scroll to position [0, 0]
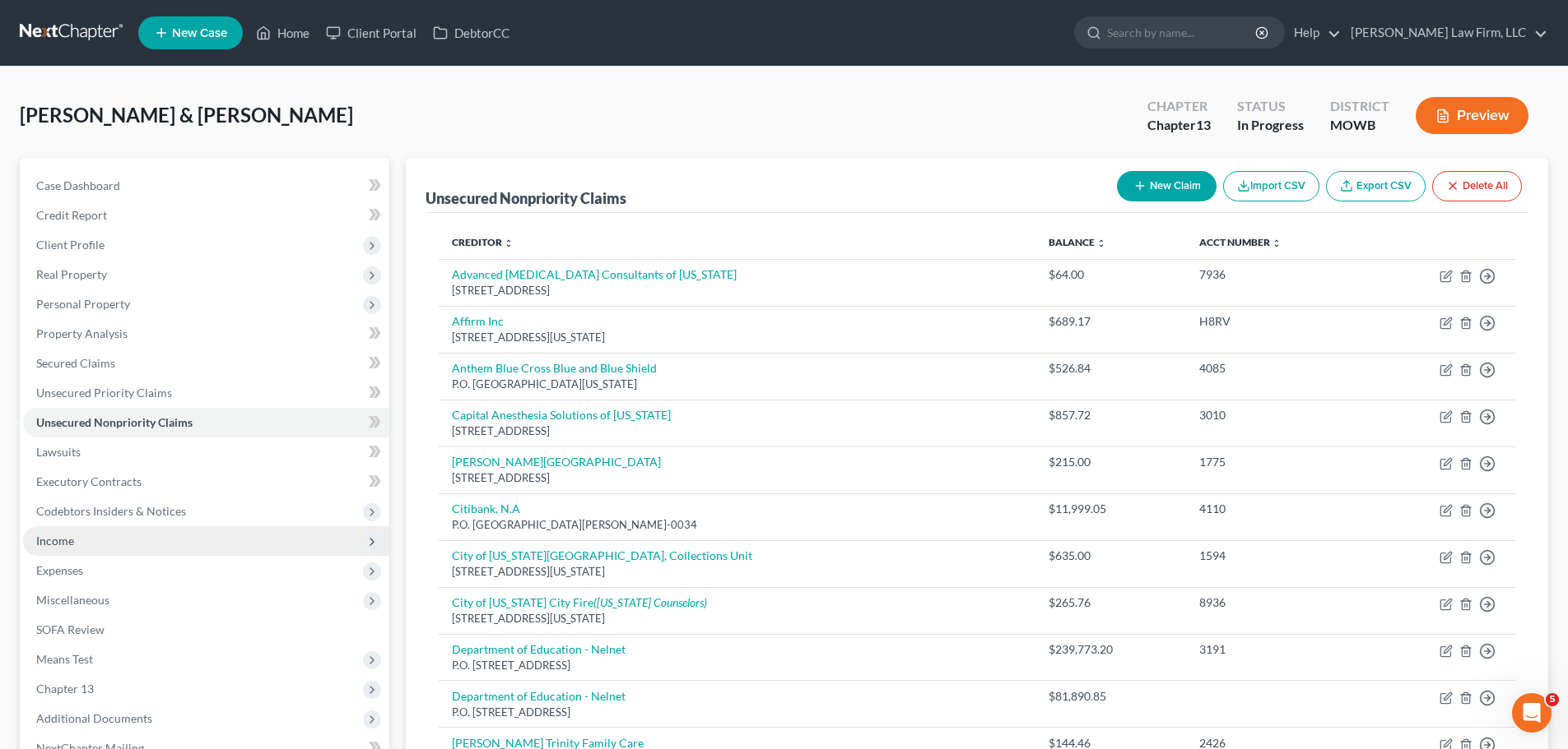
click at [89, 544] on span "Income" at bounding box center [206, 541] width 367 height 29
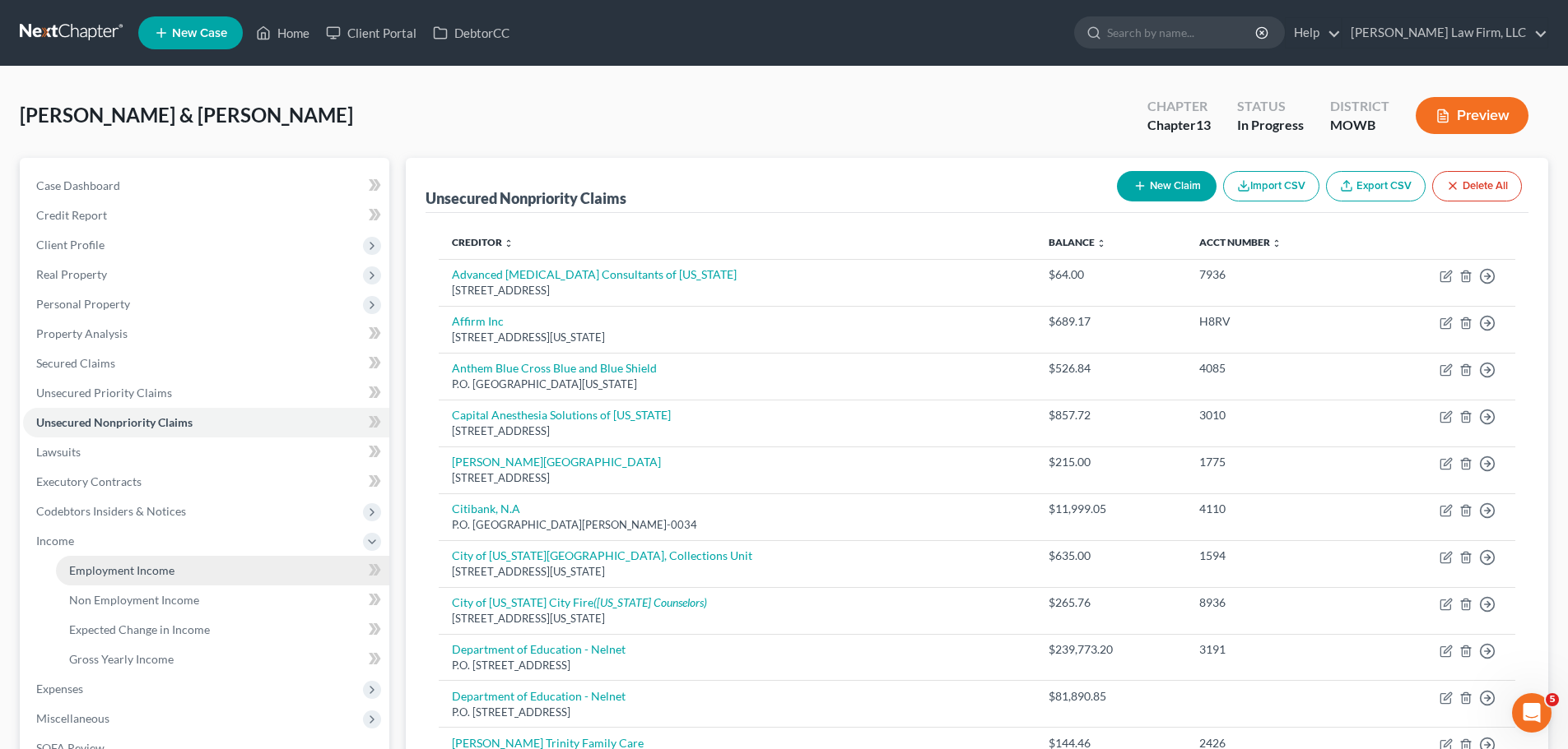
click at [145, 564] on span "Employment Income" at bounding box center [122, 571] width 105 height 14
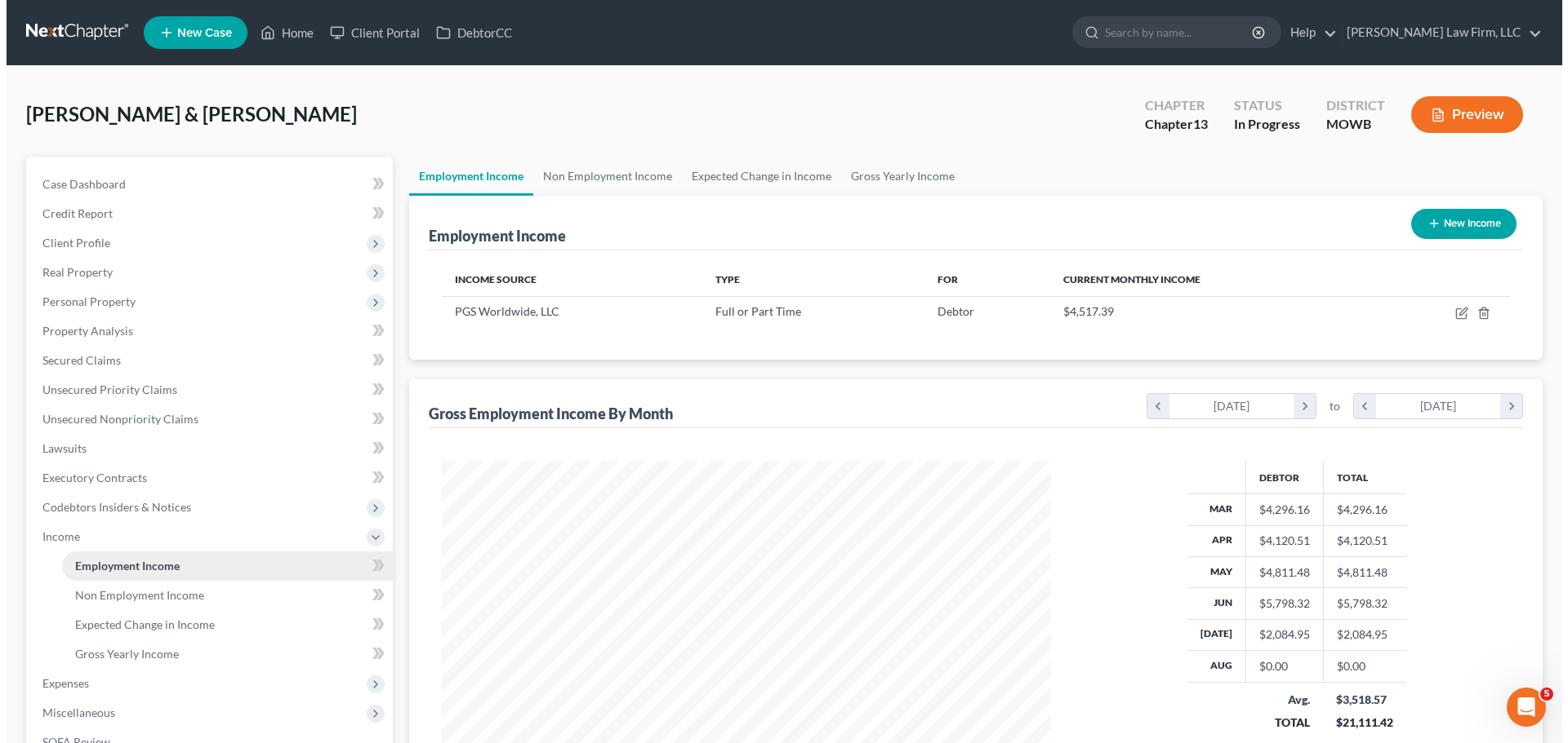
scroll to position [304, 642]
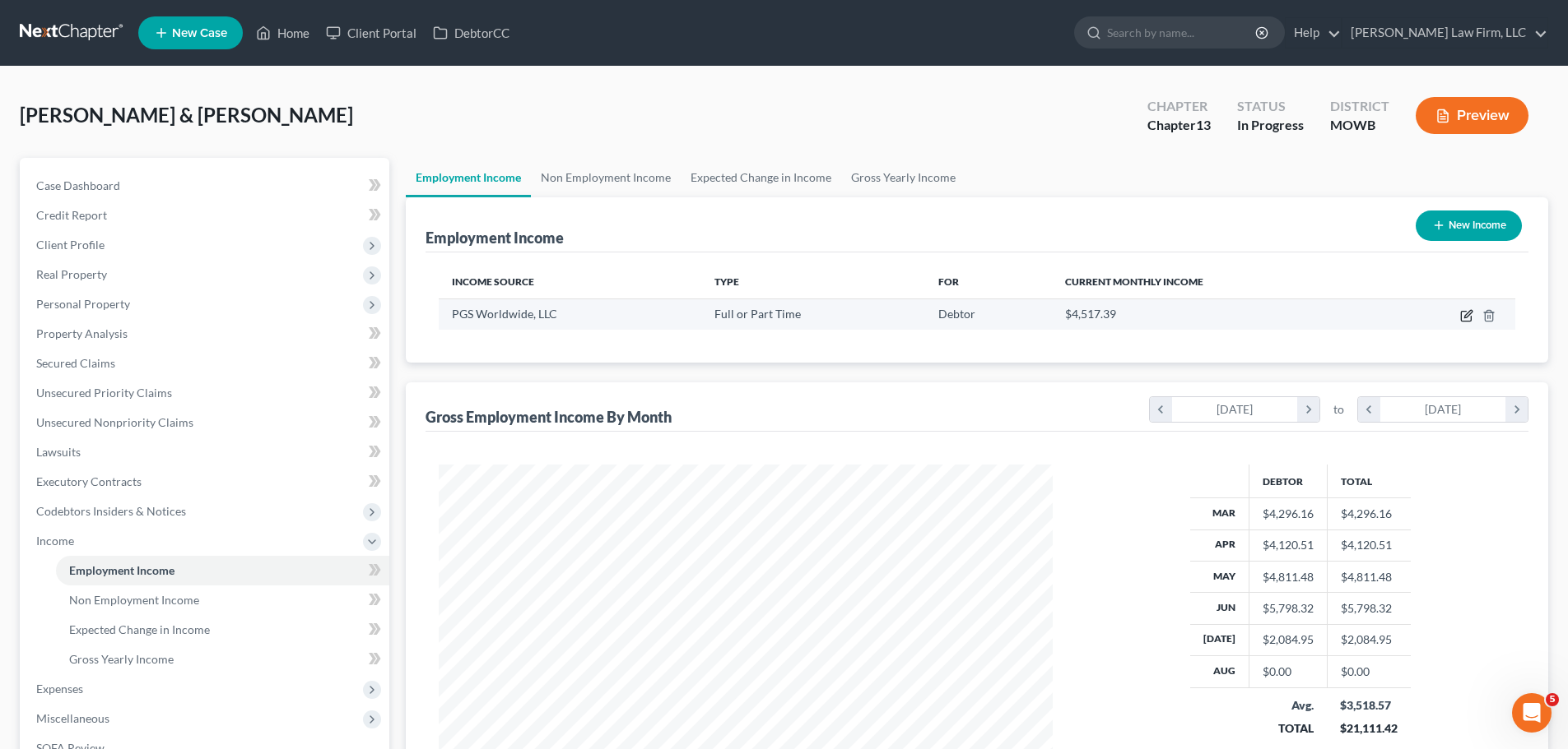
click at [1468, 316] on icon "button" at bounding box center [1467, 314] width 8 height 8
select select "0"
select select "26"
select select "2"
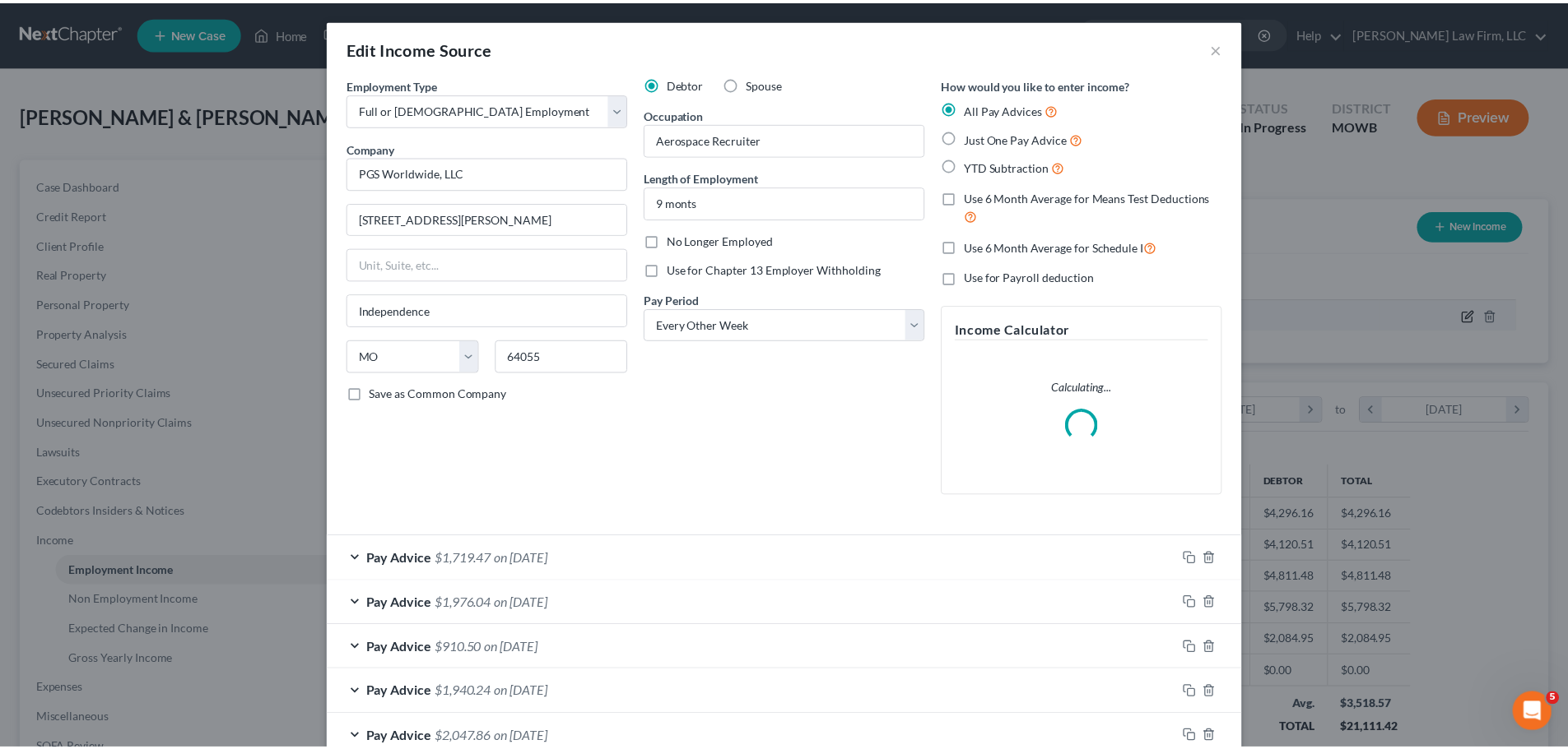
scroll to position [309, 652]
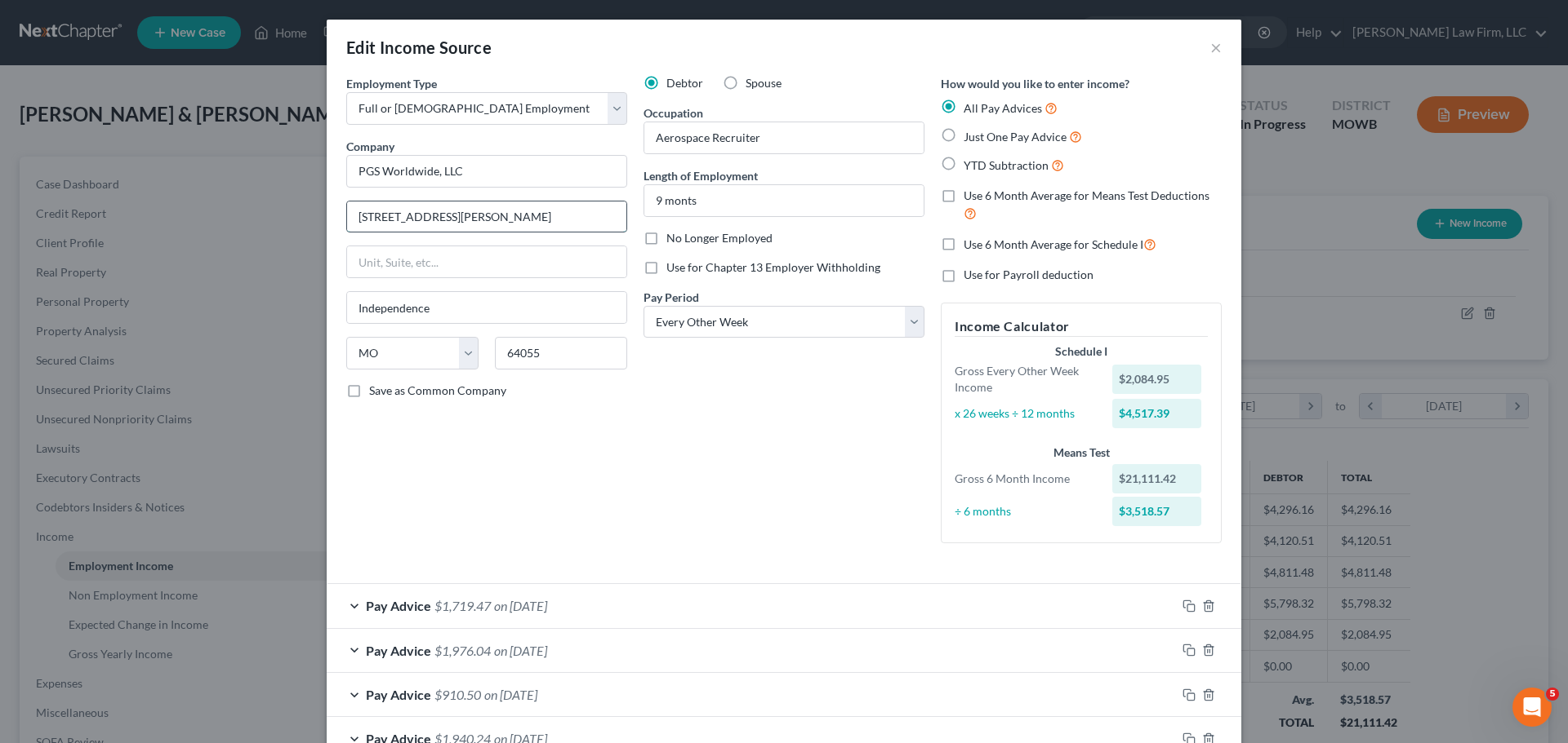
click at [519, 223] on input "4228 South Hocker Drive" at bounding box center [486, 217] width 279 height 31
drag, startPoint x: 519, startPoint y: 223, endPoint x: 211, endPoint y: 272, distance: 311.9
click at [305, 223] on div "Edit Income Source × Employment Type * Select Full or Part Time Employment Self…" at bounding box center [784, 371] width 1568 height 743
click at [1212, 53] on button "×" at bounding box center [1216, 47] width 11 height 20
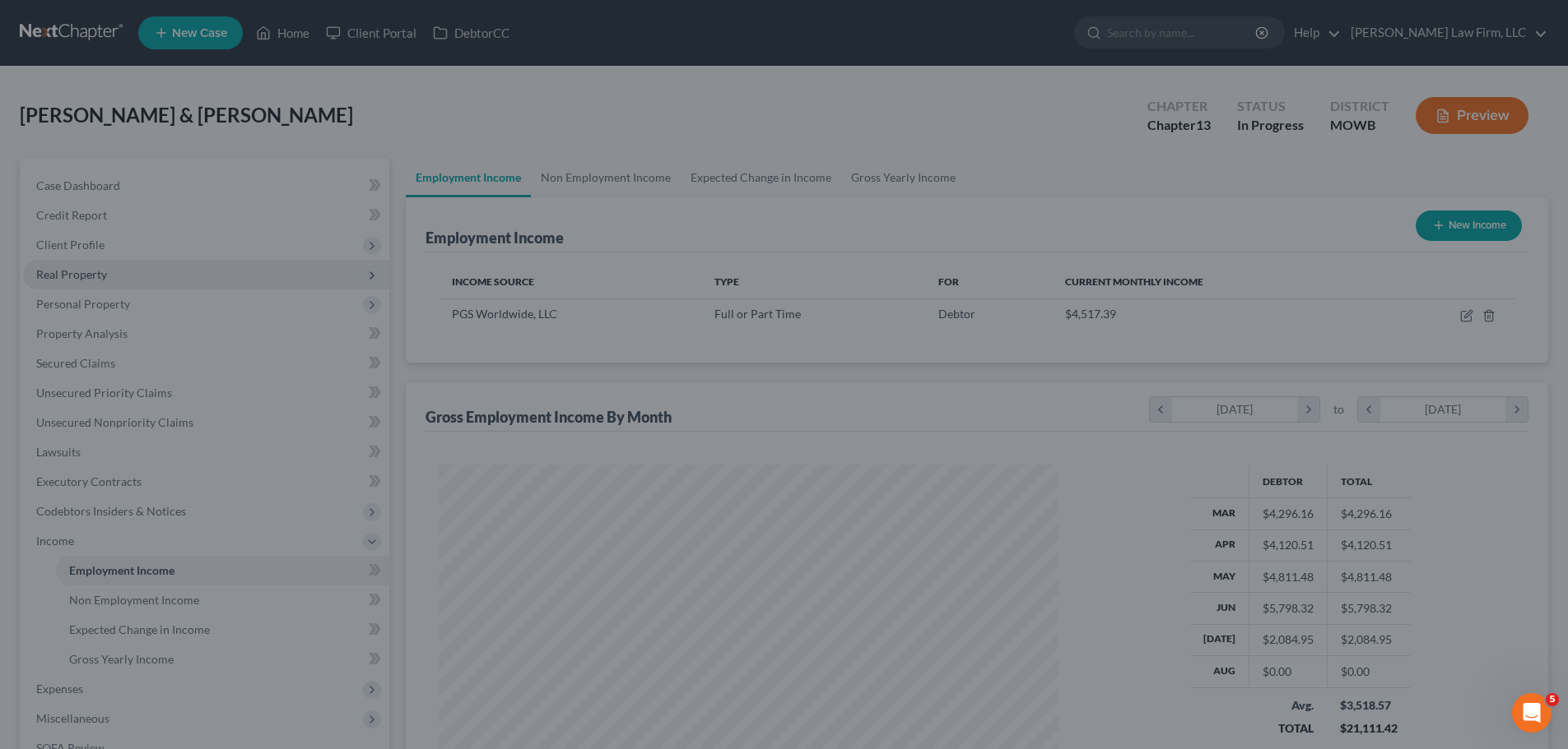
scroll to position [822197, 822225]
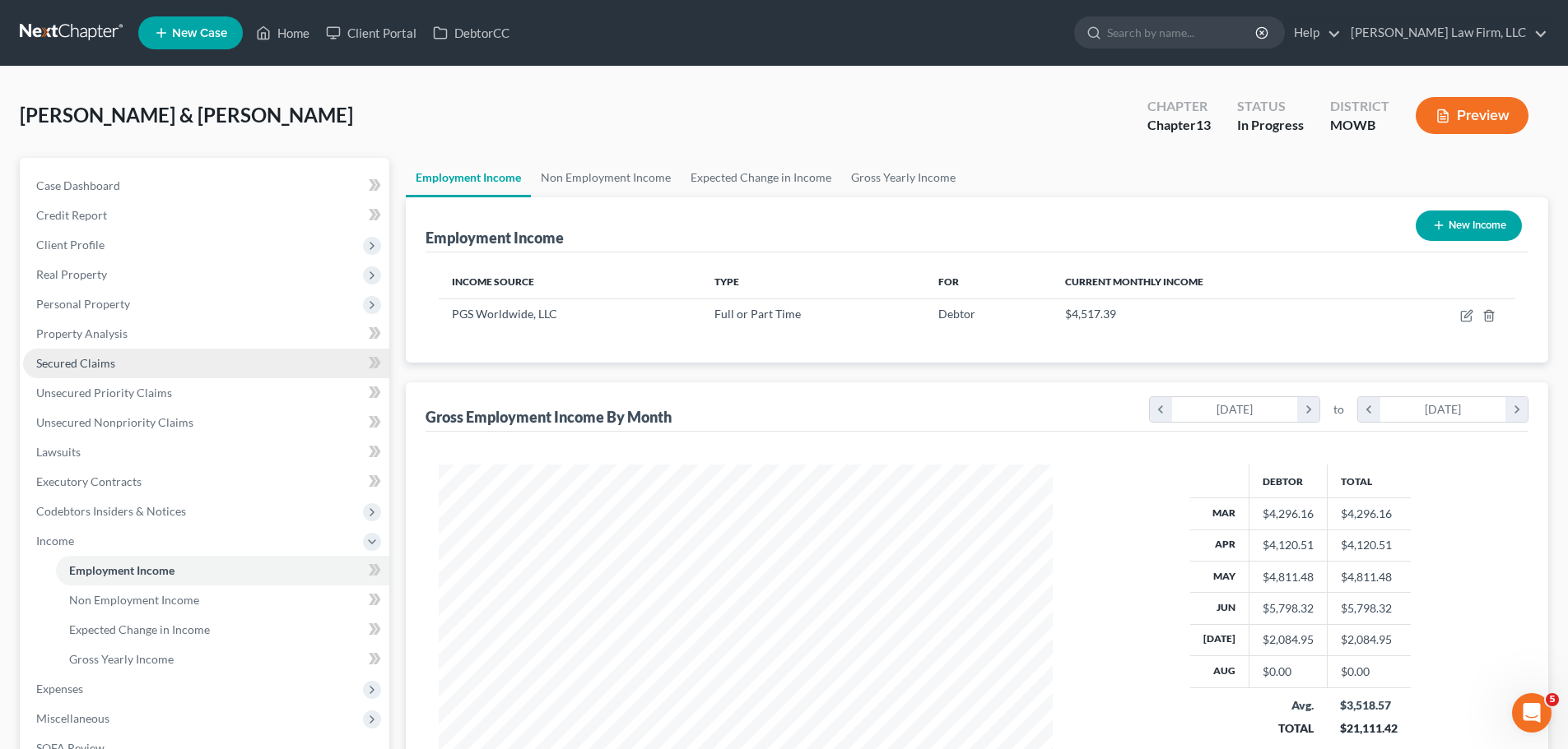
click at [77, 362] on span "Secured Claims" at bounding box center [75, 363] width 79 height 14
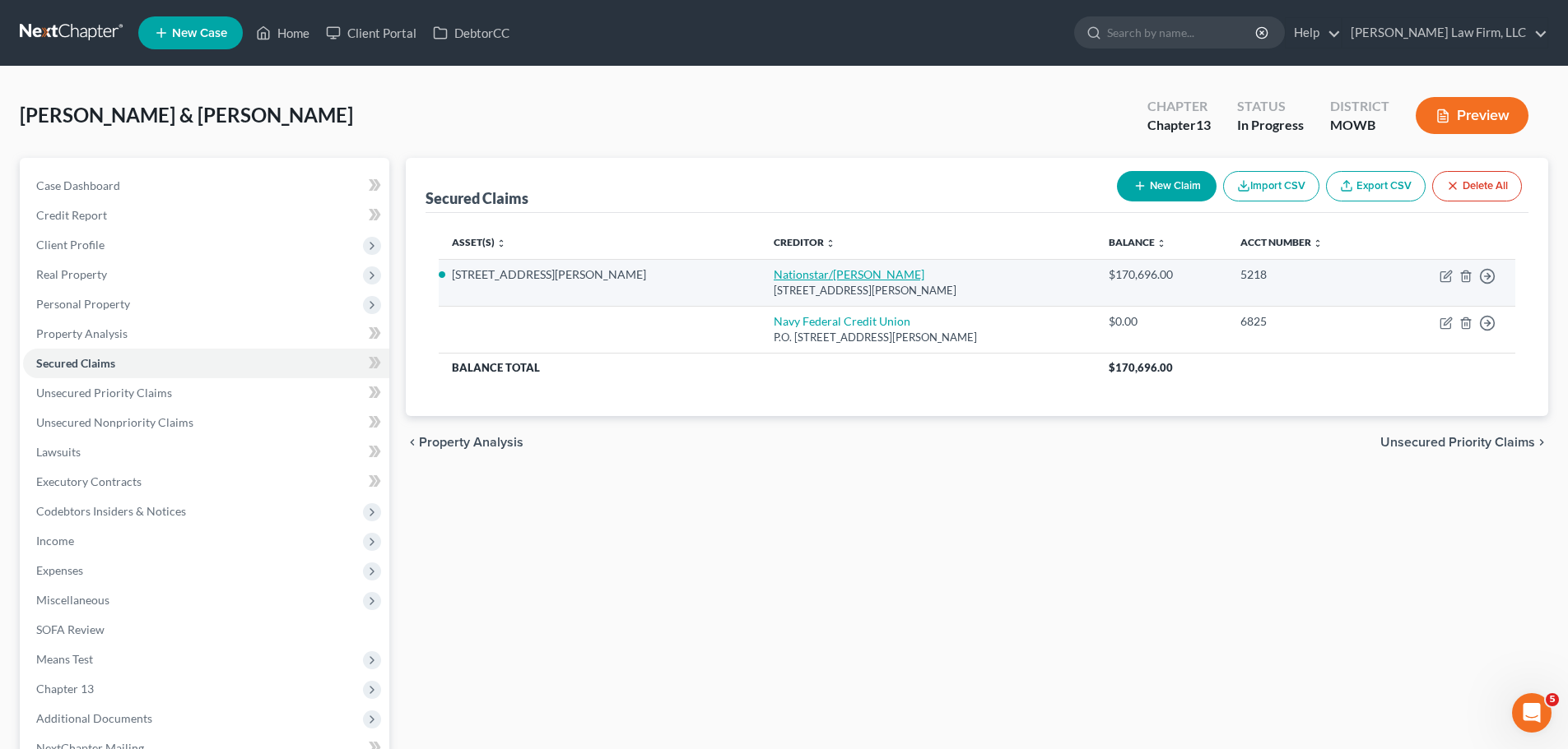
click at [773, 281] on link "Nationstar/Mr Cooper" at bounding box center [848, 274] width 151 height 14
select select "45"
select select "2"
select select "0"
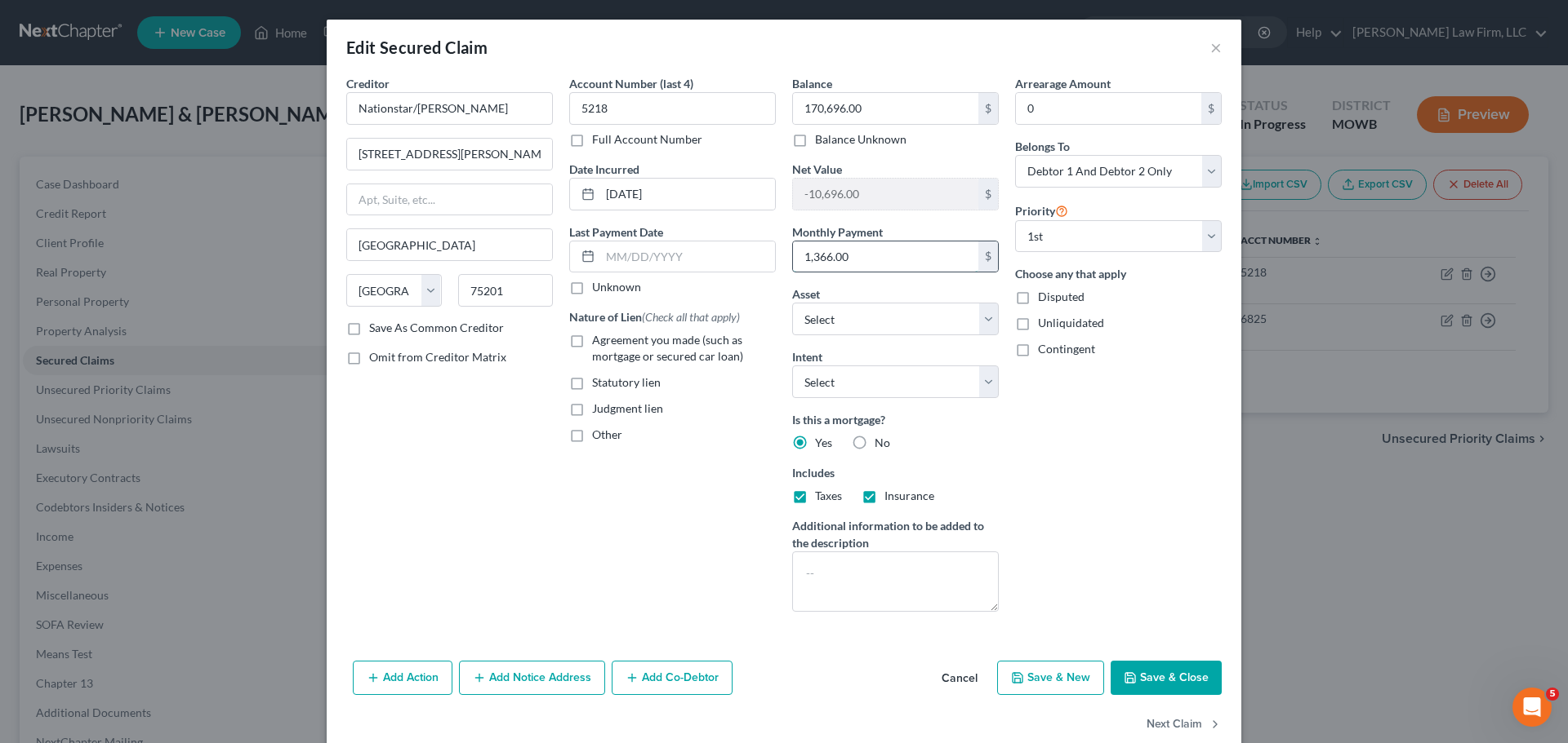
click at [879, 257] on input "1,366.00" at bounding box center [885, 256] width 186 height 31
click at [1210, 47] on button "×" at bounding box center [1216, 47] width 11 height 20
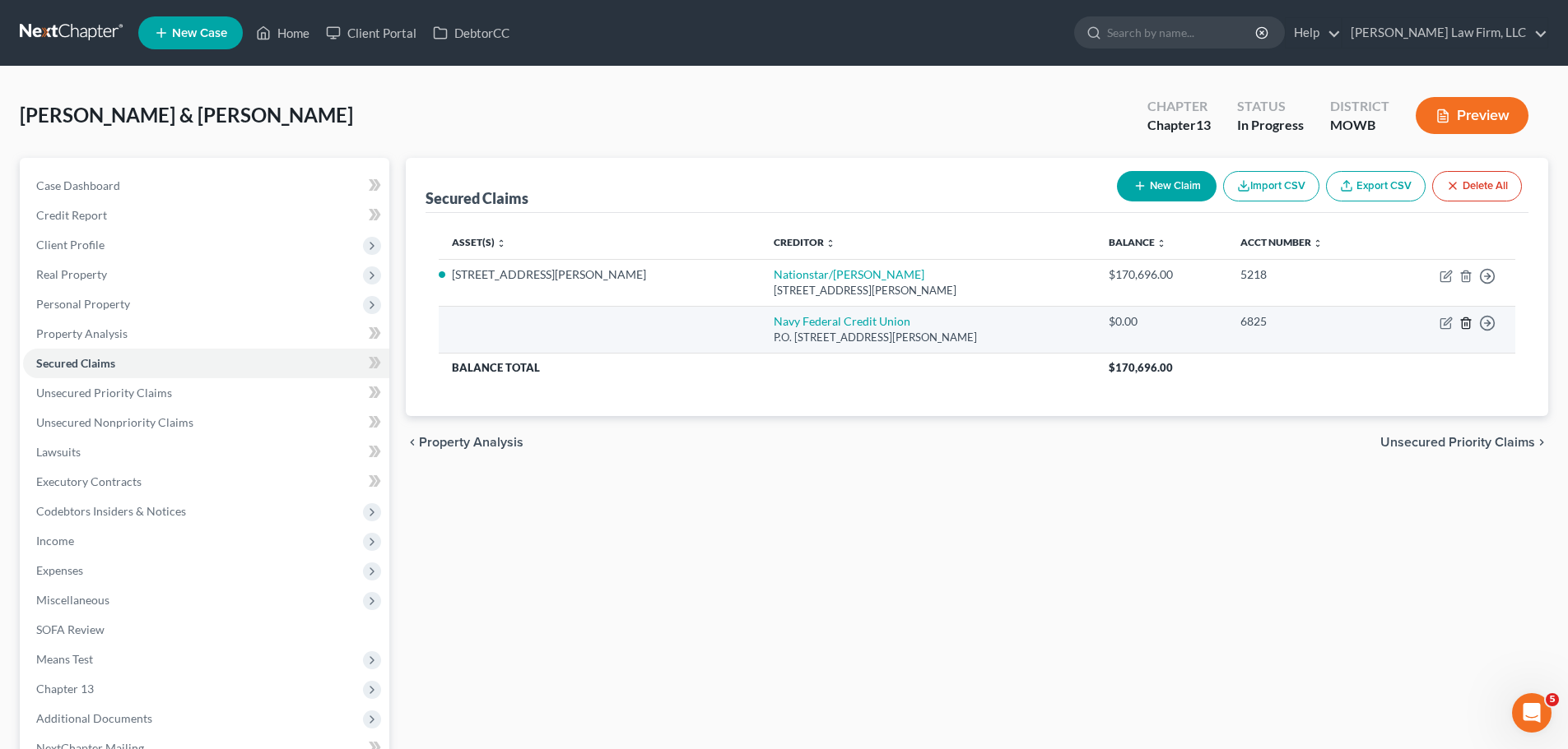
click at [1466, 326] on line "button" at bounding box center [1466, 324] width 0 height 3
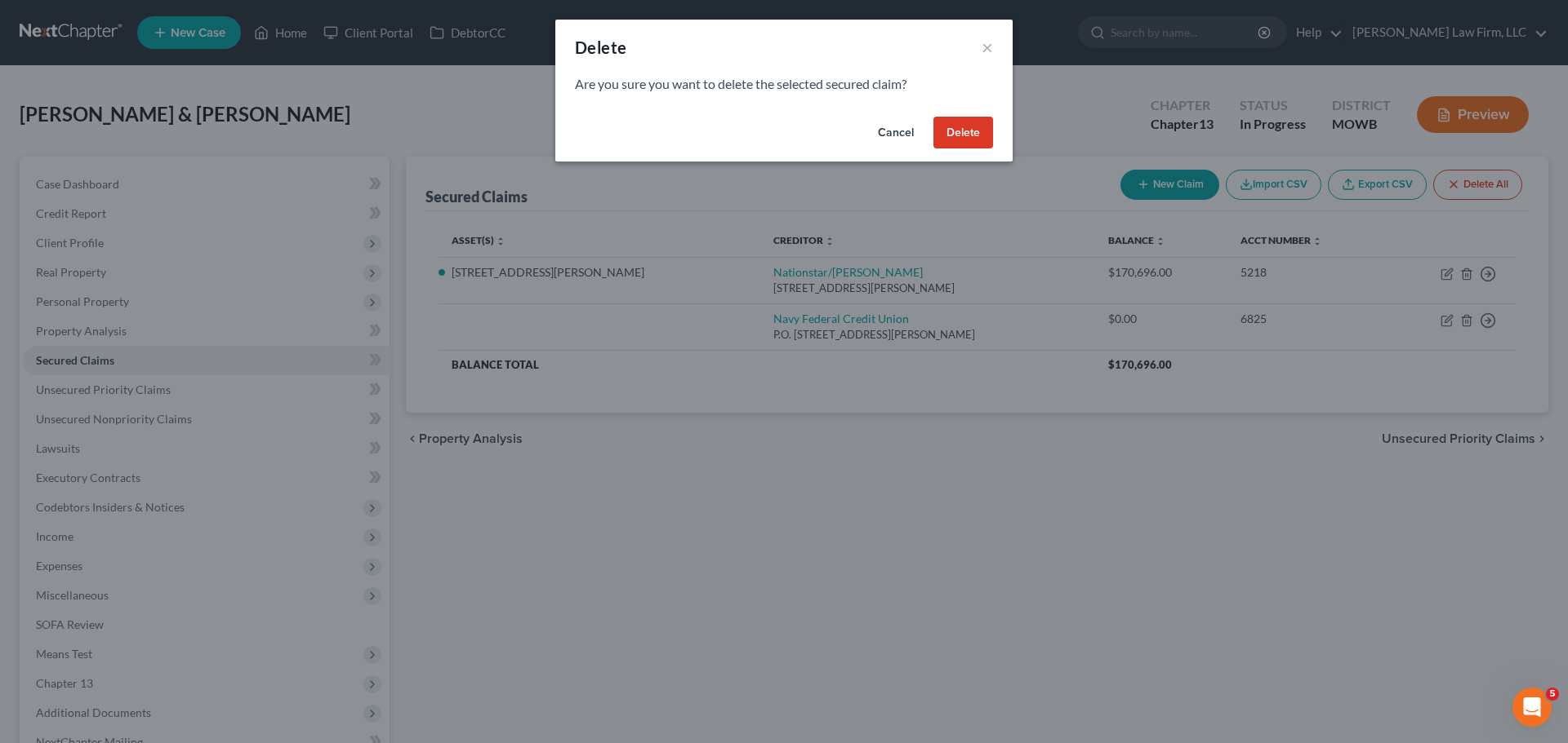
click at [981, 135] on button "Delete" at bounding box center [962, 133] width 59 height 33
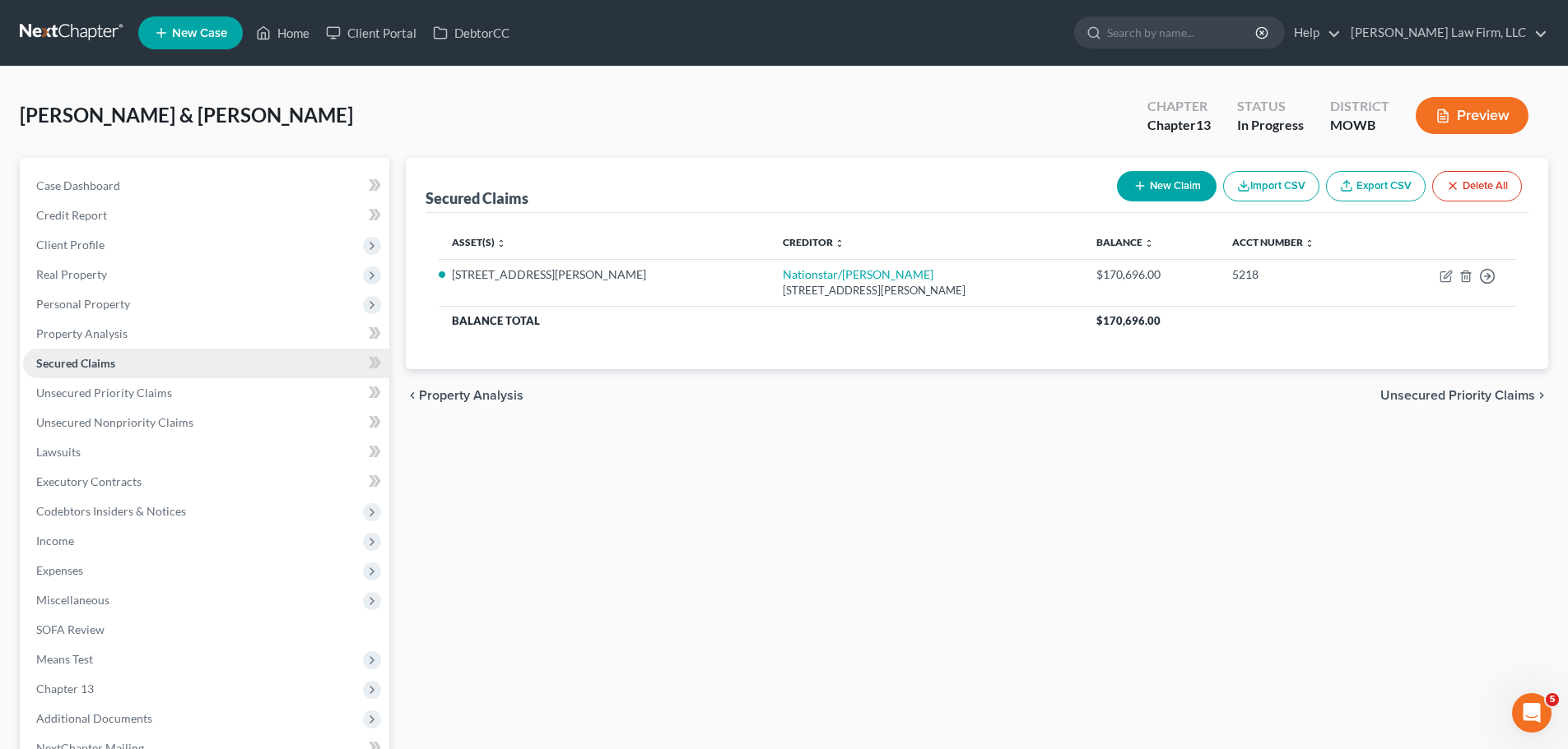
scroll to position [83, 0]
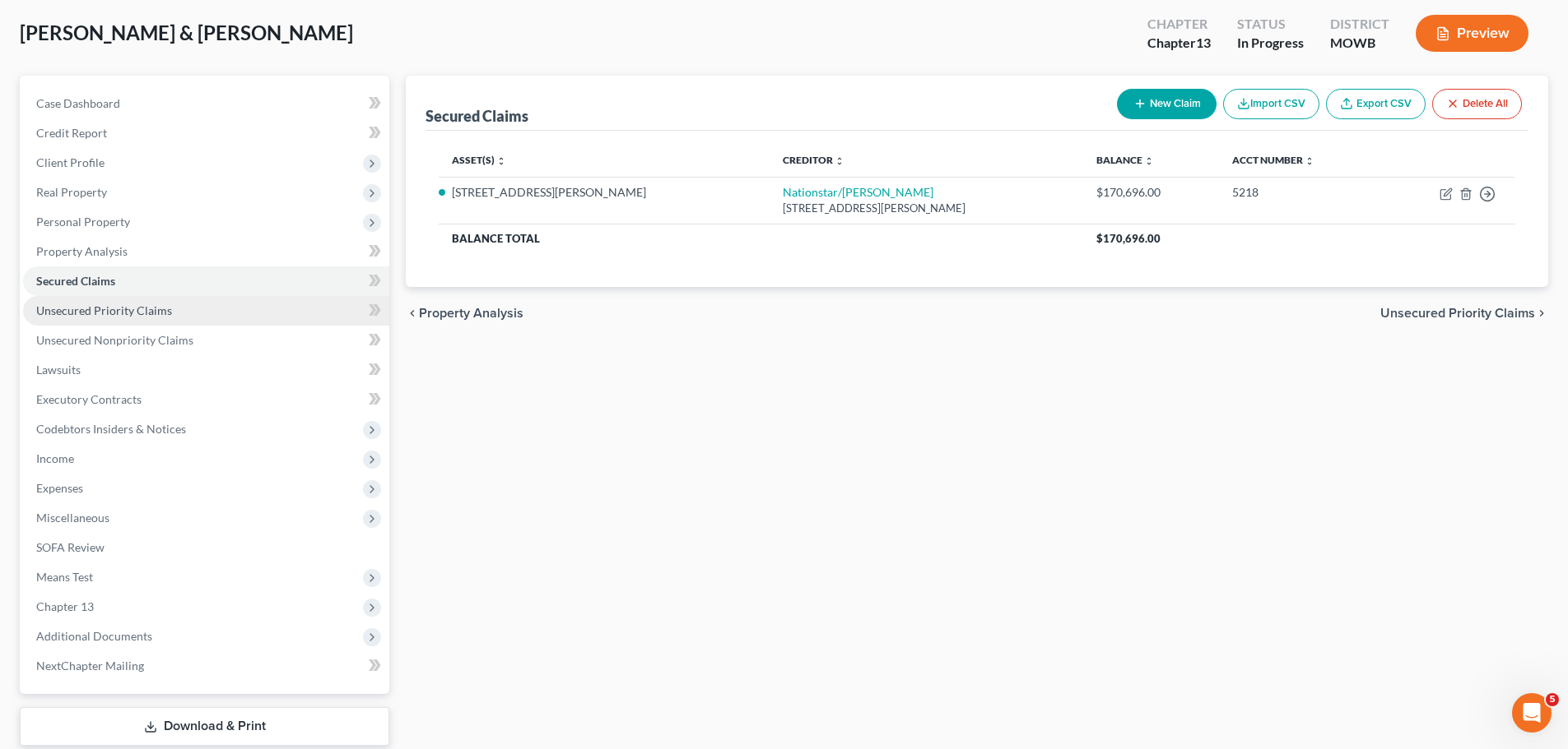
click at [133, 314] on span "Unsecured Priority Claims" at bounding box center [104, 310] width 136 height 14
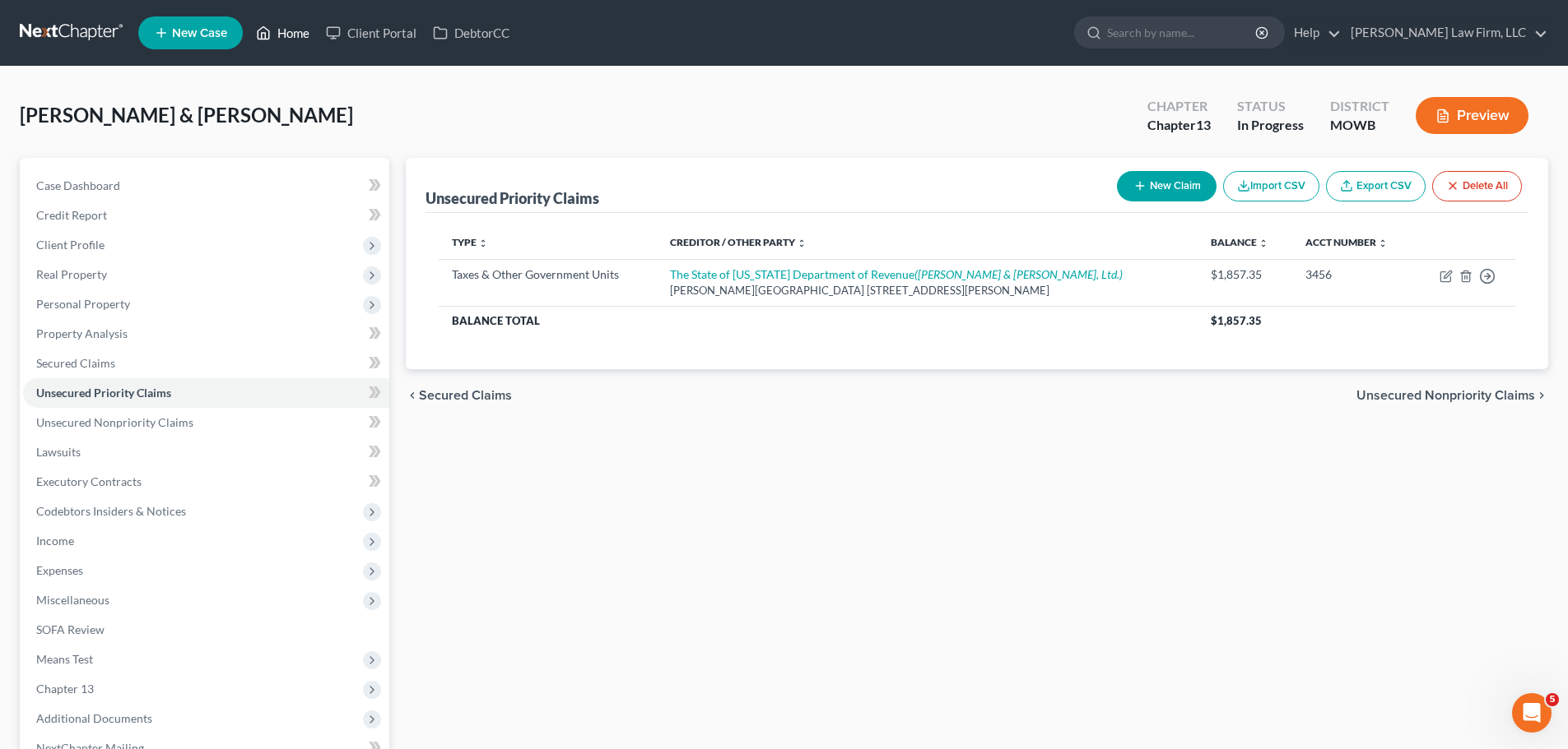
click at [274, 34] on link "Home" at bounding box center [283, 32] width 70 height 29
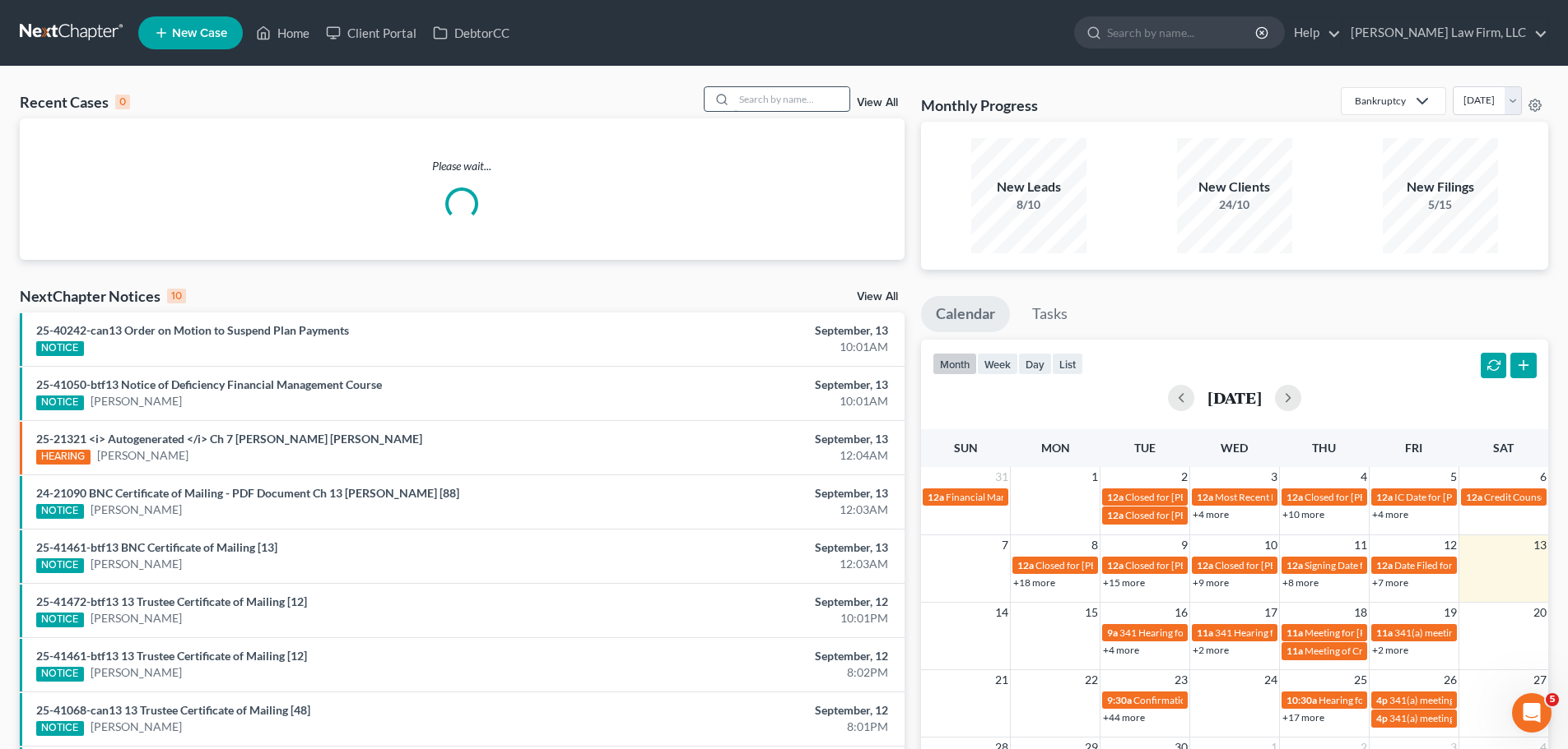
click at [780, 99] on input "search" at bounding box center [791, 99] width 115 height 24
type input "staley"
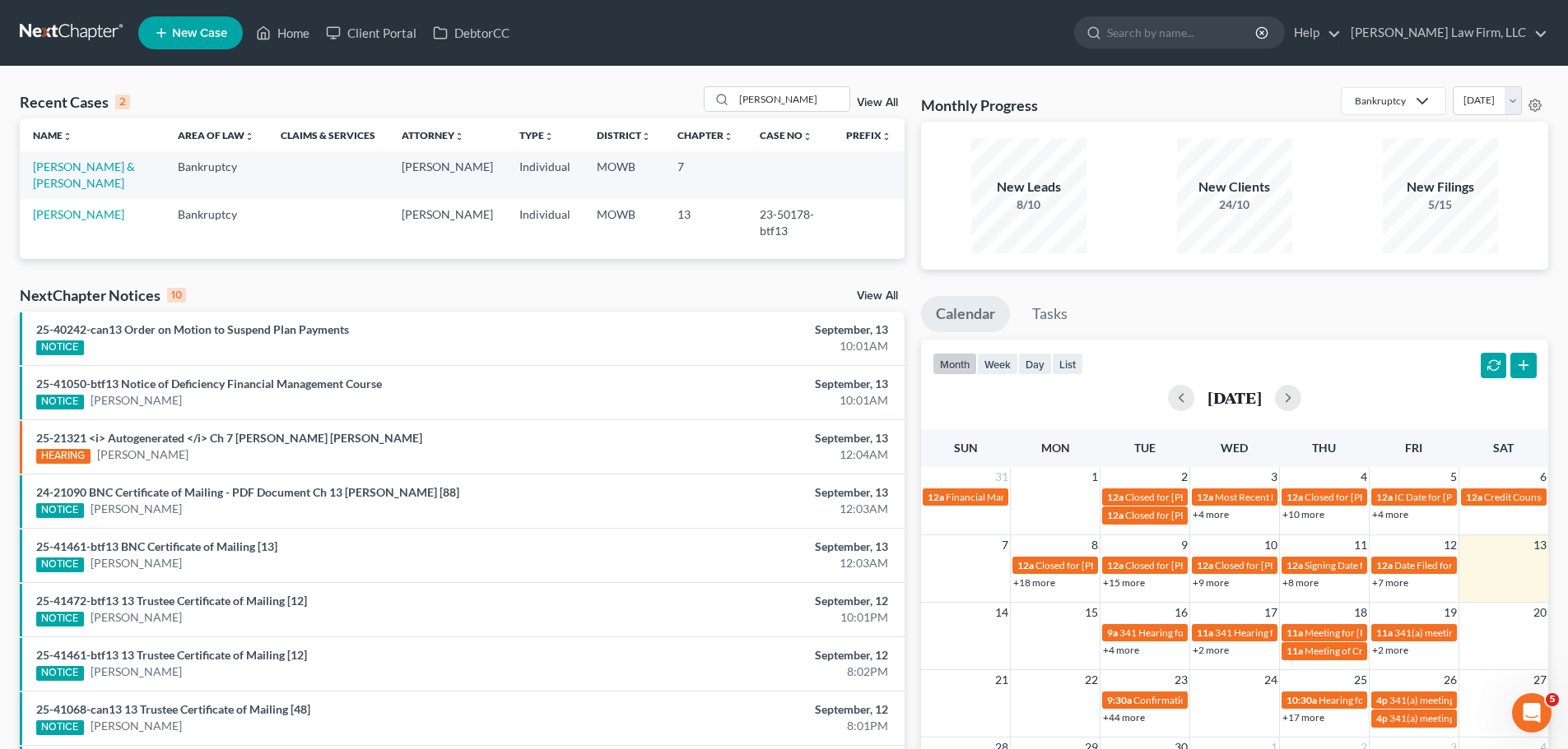
click at [93, 154] on td "Staley, Ryan & Charice" at bounding box center [92, 174] width 144 height 47
click at [96, 163] on link "Staley, Ryan & Charice" at bounding box center [84, 175] width 102 height 30
select select "0"
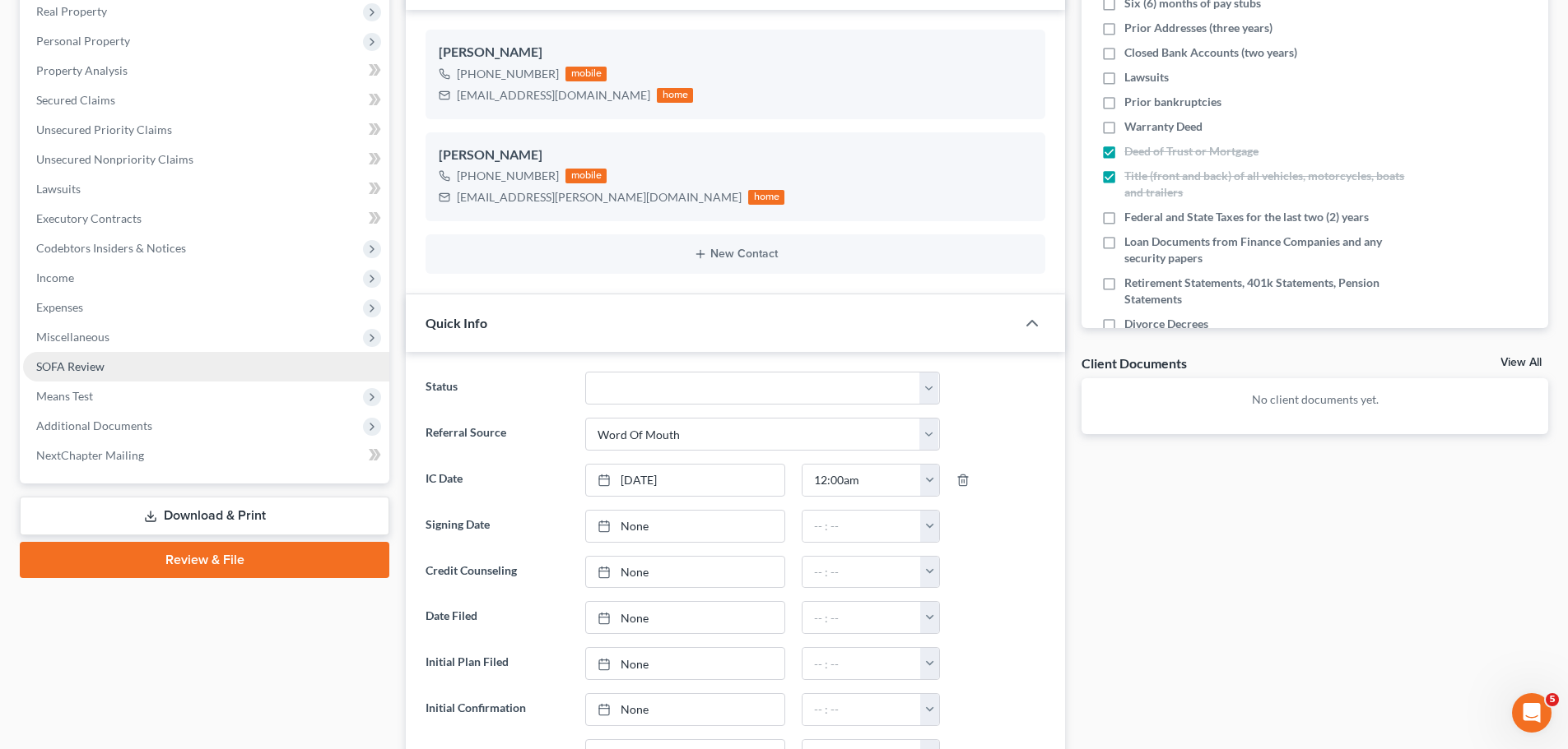
scroll to position [247, 0]
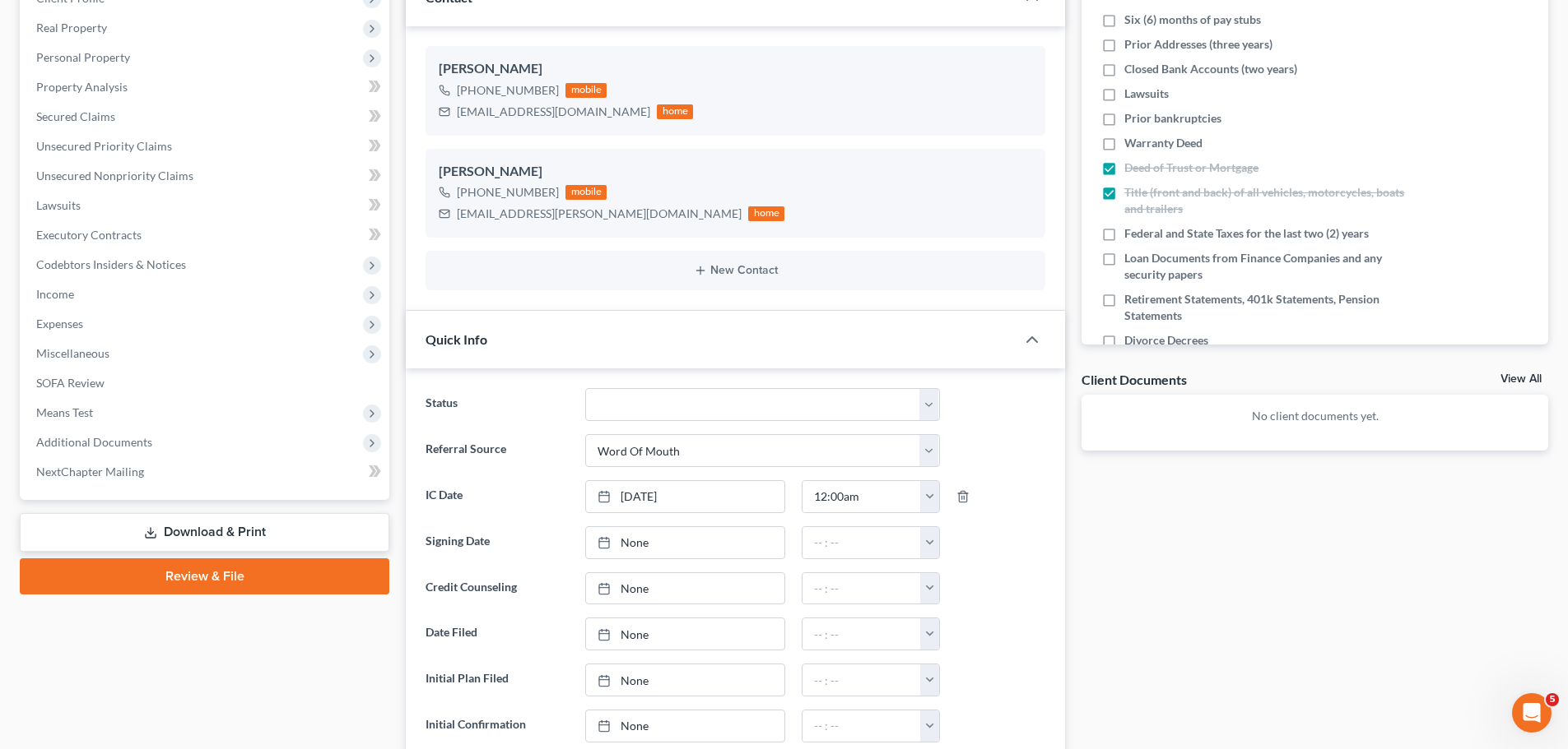
click at [236, 527] on link "Download & Print" at bounding box center [204, 533] width 369 height 39
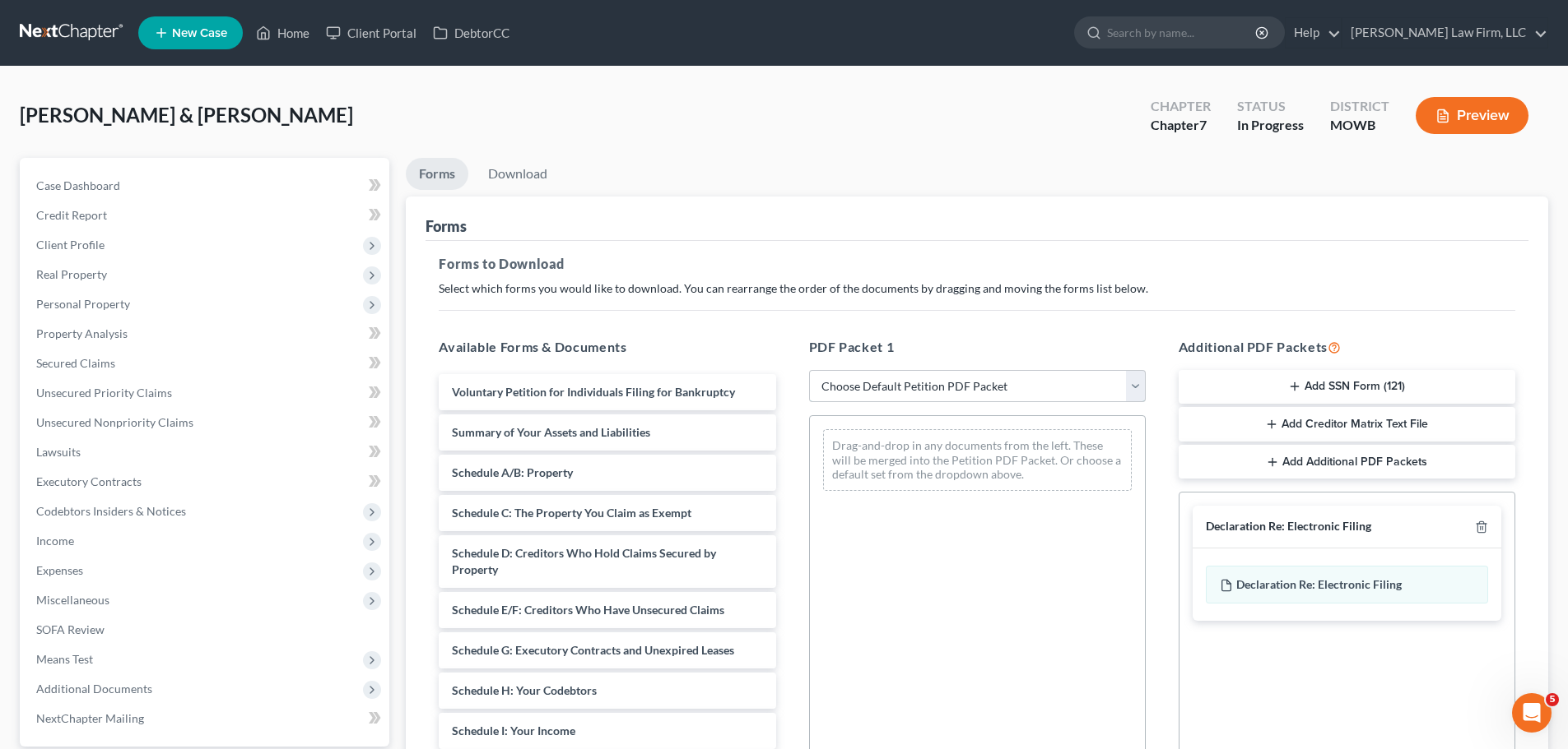
click at [978, 389] on select "Choose Default Petition PDF Packet Complete Bankruptcy Petition (all forms and …" at bounding box center [977, 386] width 336 height 33
select select "0"
click at [809, 370] on select "Choose Default Petition PDF Packet Complete Bankruptcy Petition (all forms and …" at bounding box center [977, 386] width 336 height 33
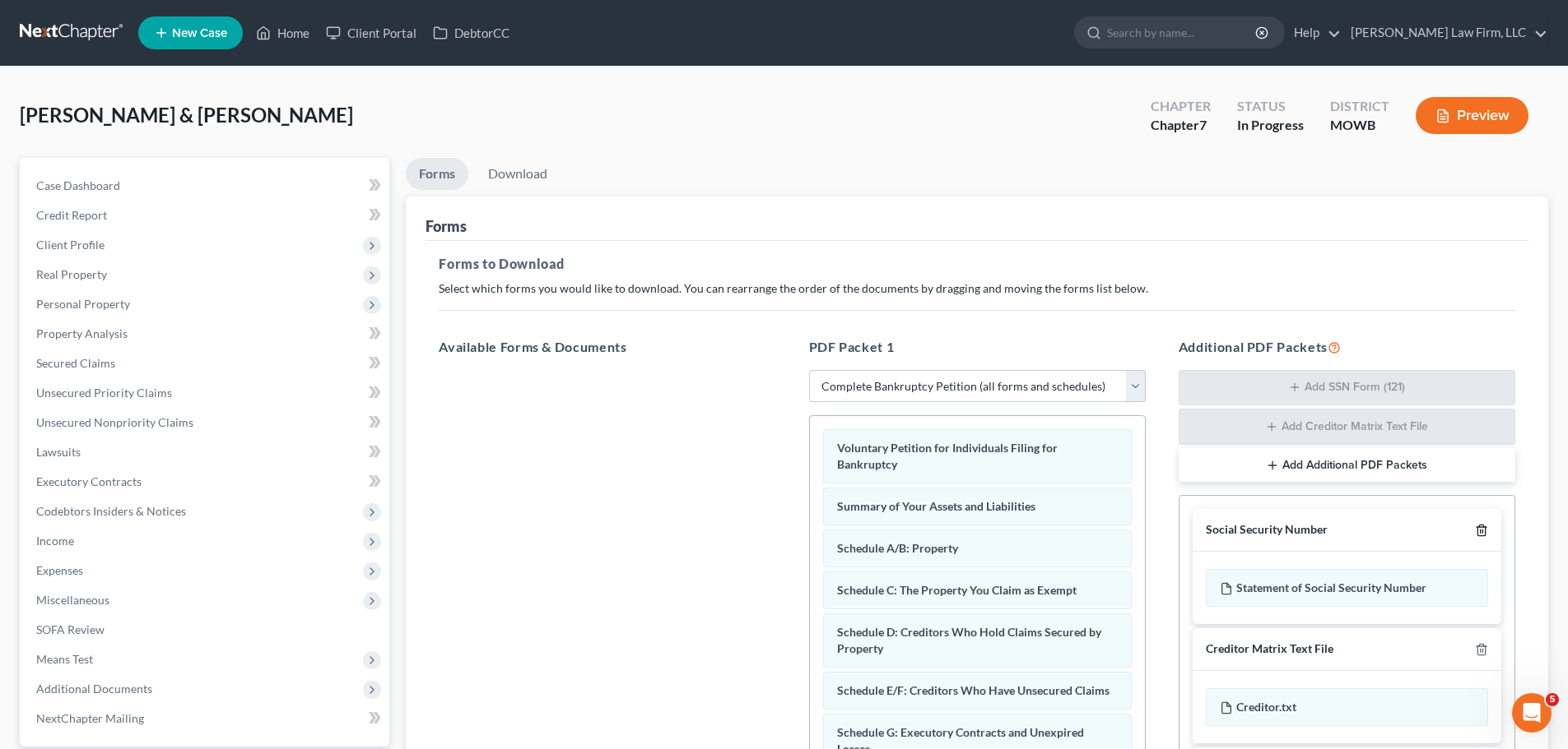
click at [1475, 535] on icon "button" at bounding box center [1482, 531] width 13 height 13
click at [1479, 532] on icon "button" at bounding box center [1482, 529] width 13 height 13
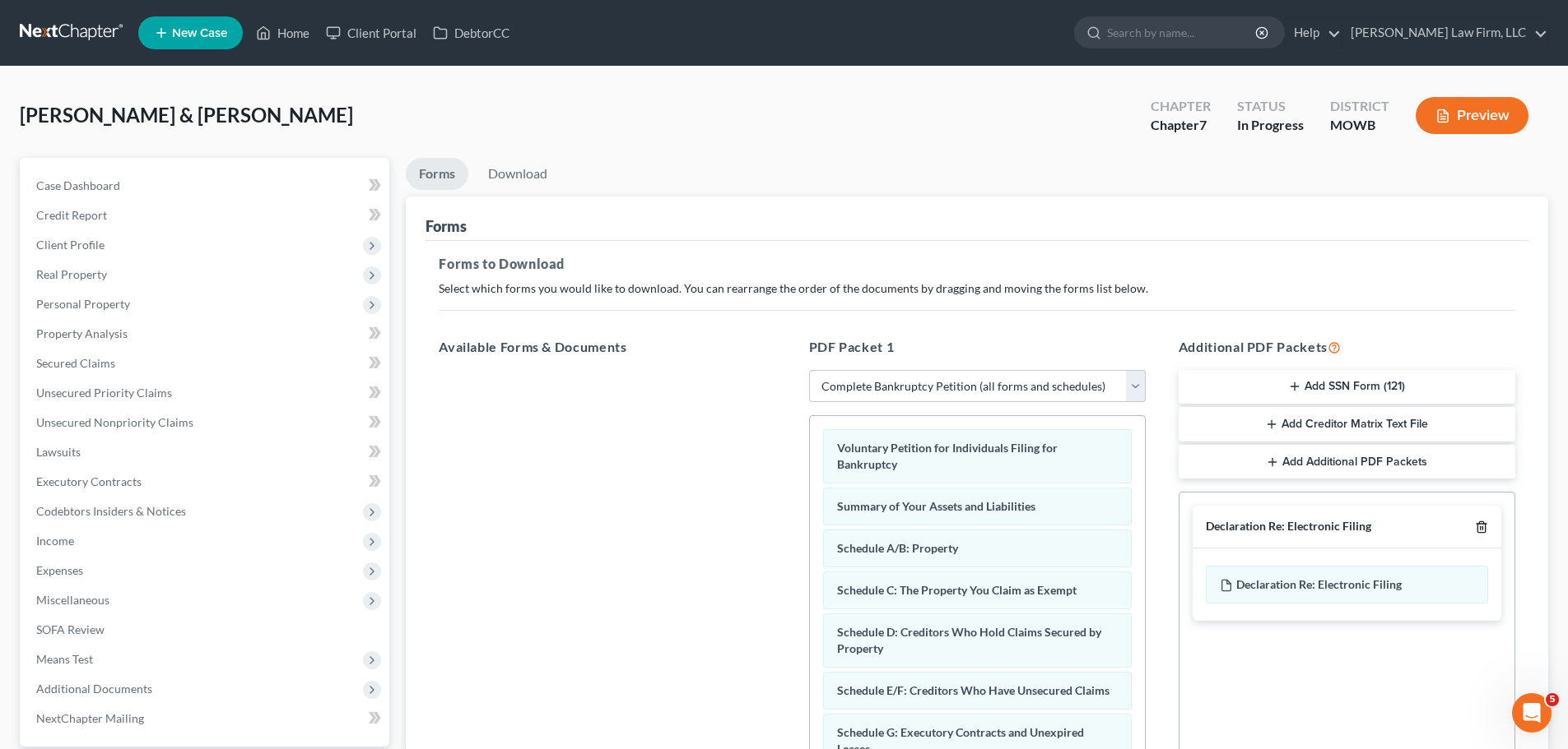
click at [1486, 531] on icon "button" at bounding box center [1482, 527] width 13 height 13
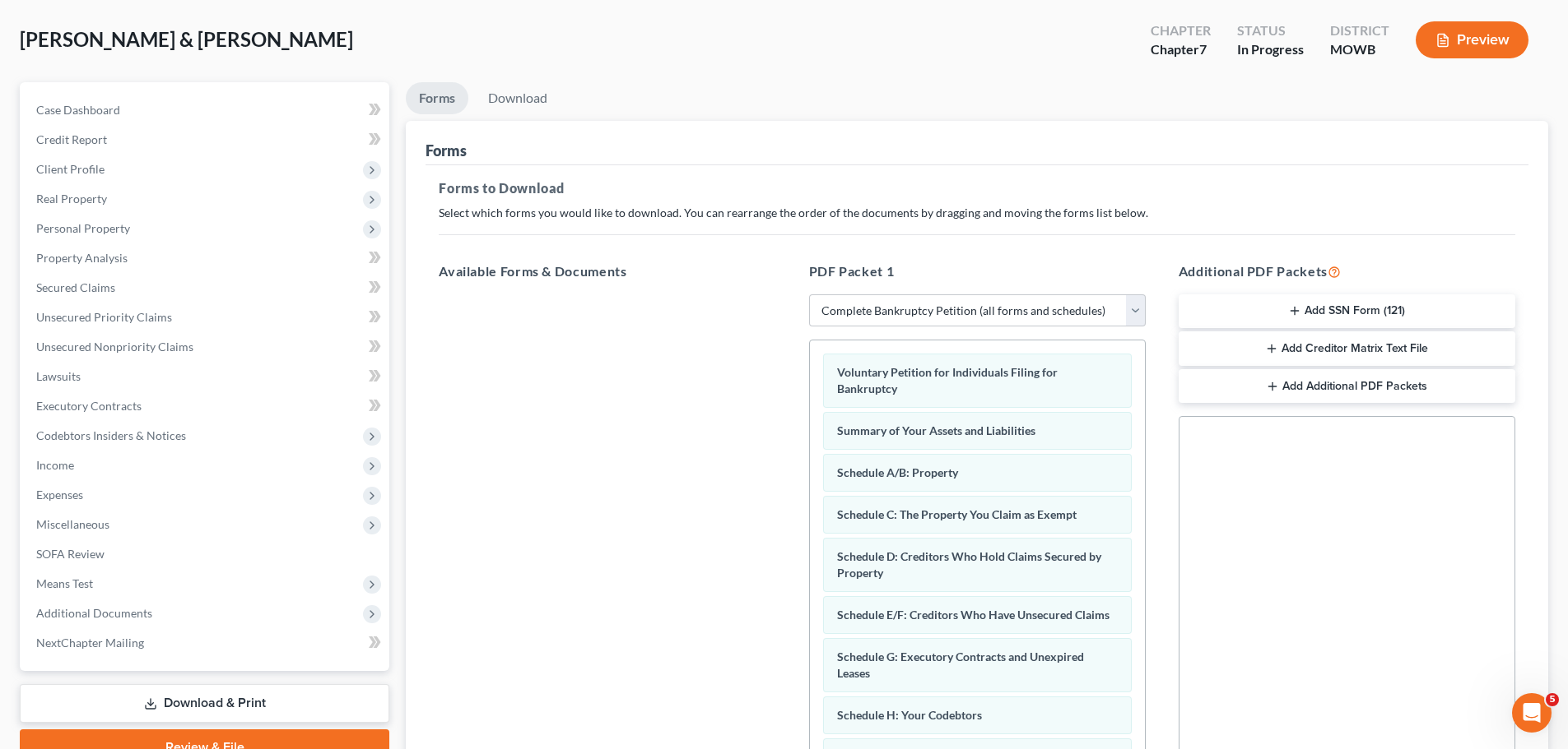
scroll to position [267, 0]
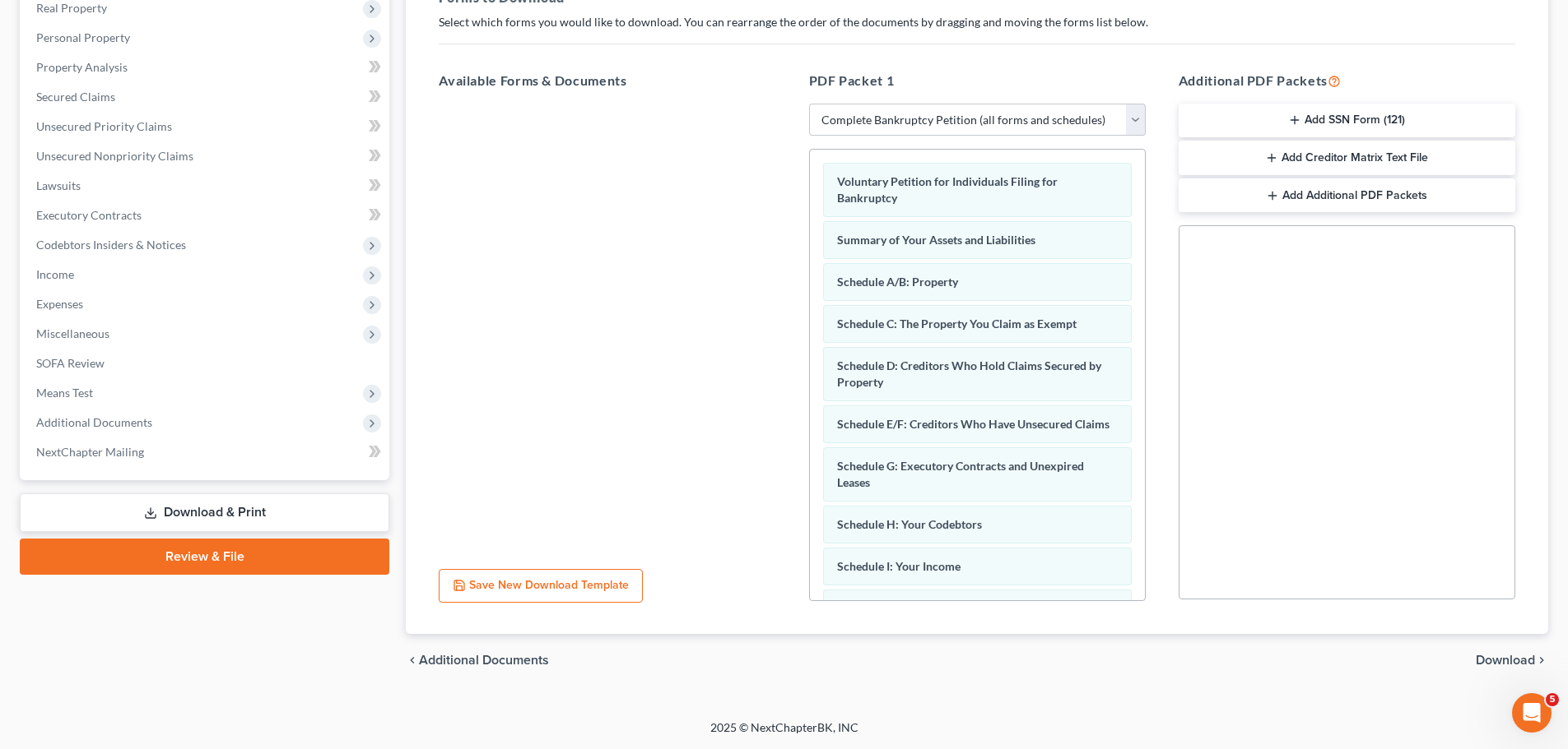
click at [1506, 665] on span "Download" at bounding box center [1505, 661] width 59 height 13
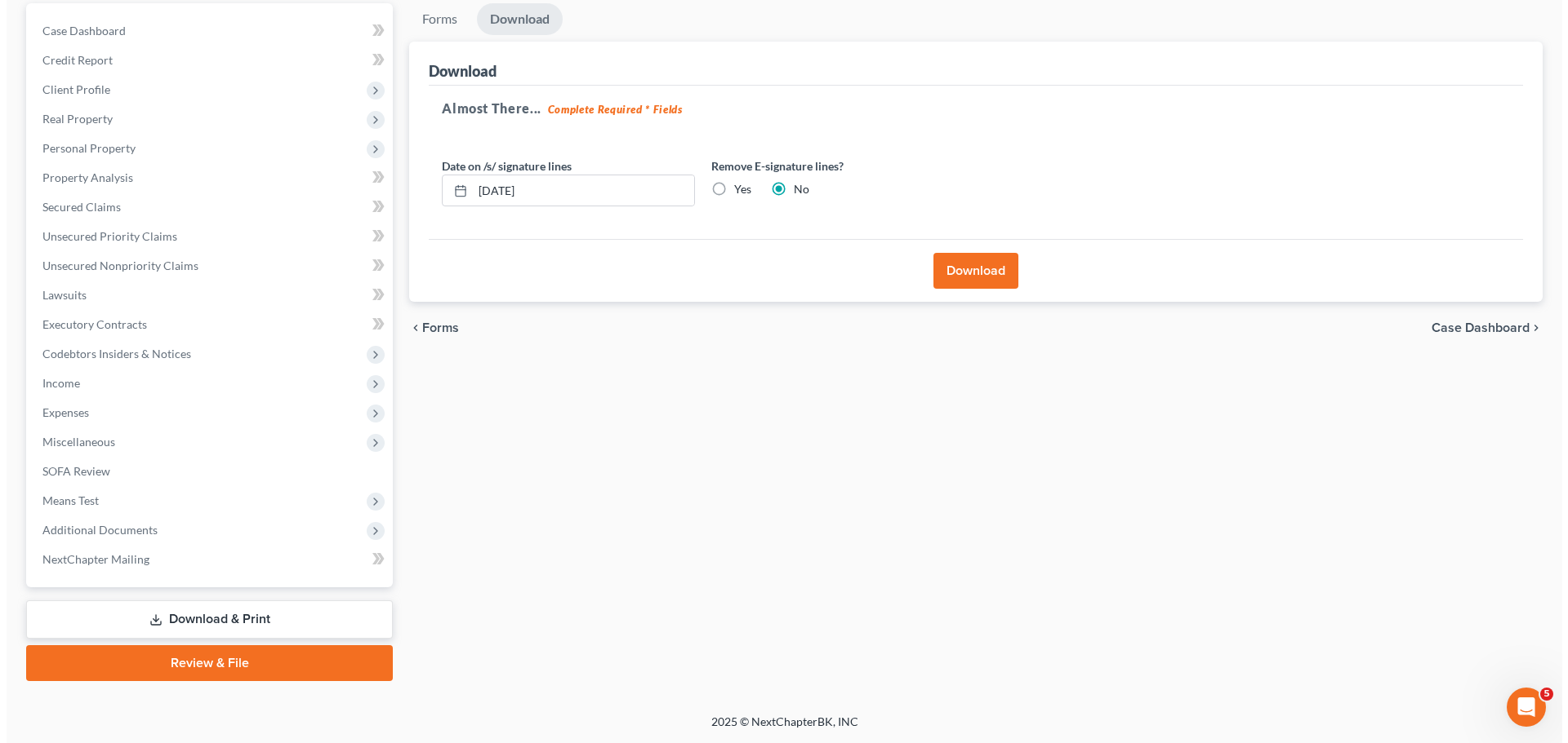
scroll to position [153, 0]
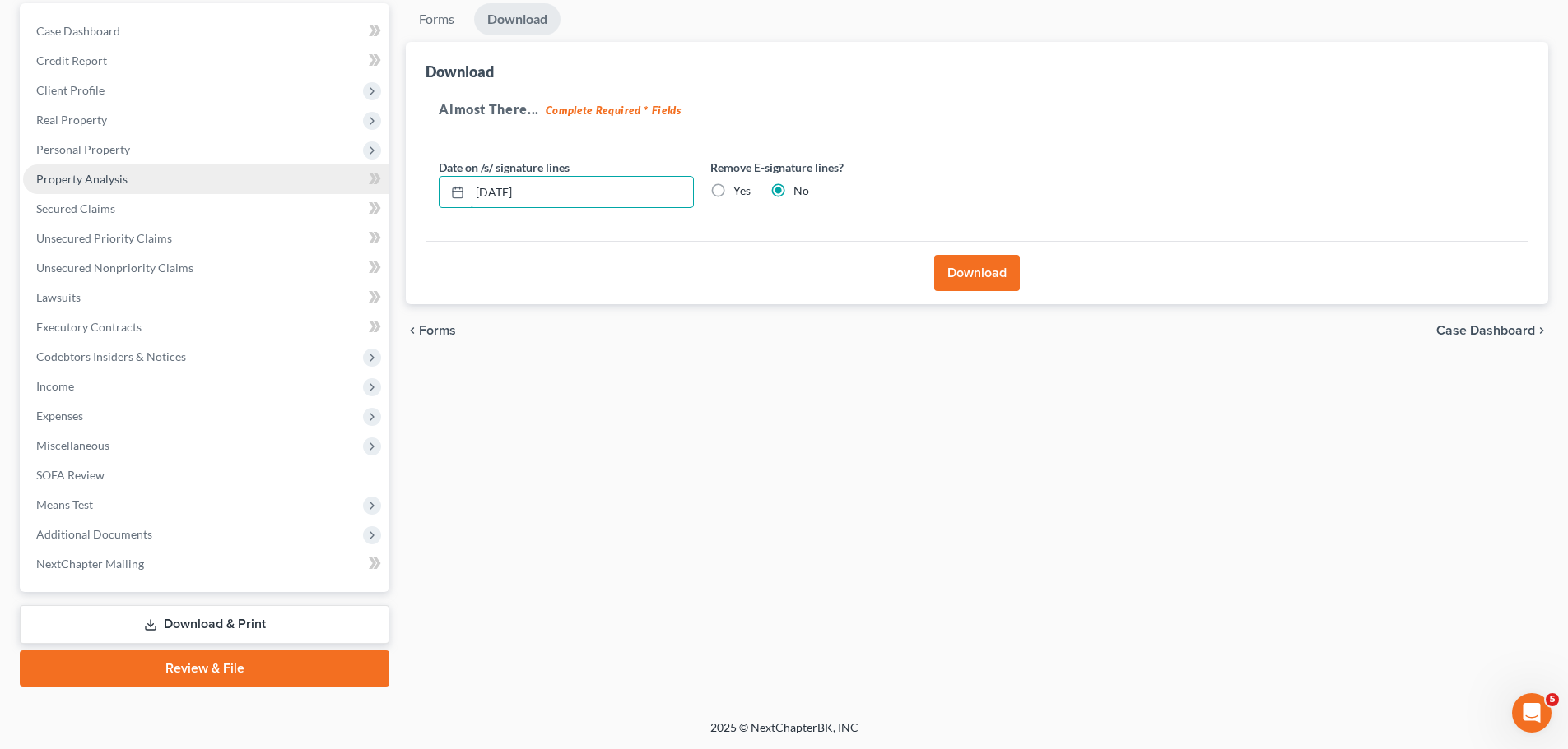
drag, startPoint x: 573, startPoint y: 204, endPoint x: 358, endPoint y: 184, distance: 215.9
click at [358, 184] on div "Petition Navigation Case Dashboard Payments Invoices Payments Payments Credit R…" at bounding box center [784, 345] width 1544 height 683
click at [733, 188] on label "Yes" at bounding box center [742, 190] width 17 height 16
click at [740, 188] on input "Yes" at bounding box center [745, 187] width 10 height 10
radio input "true"
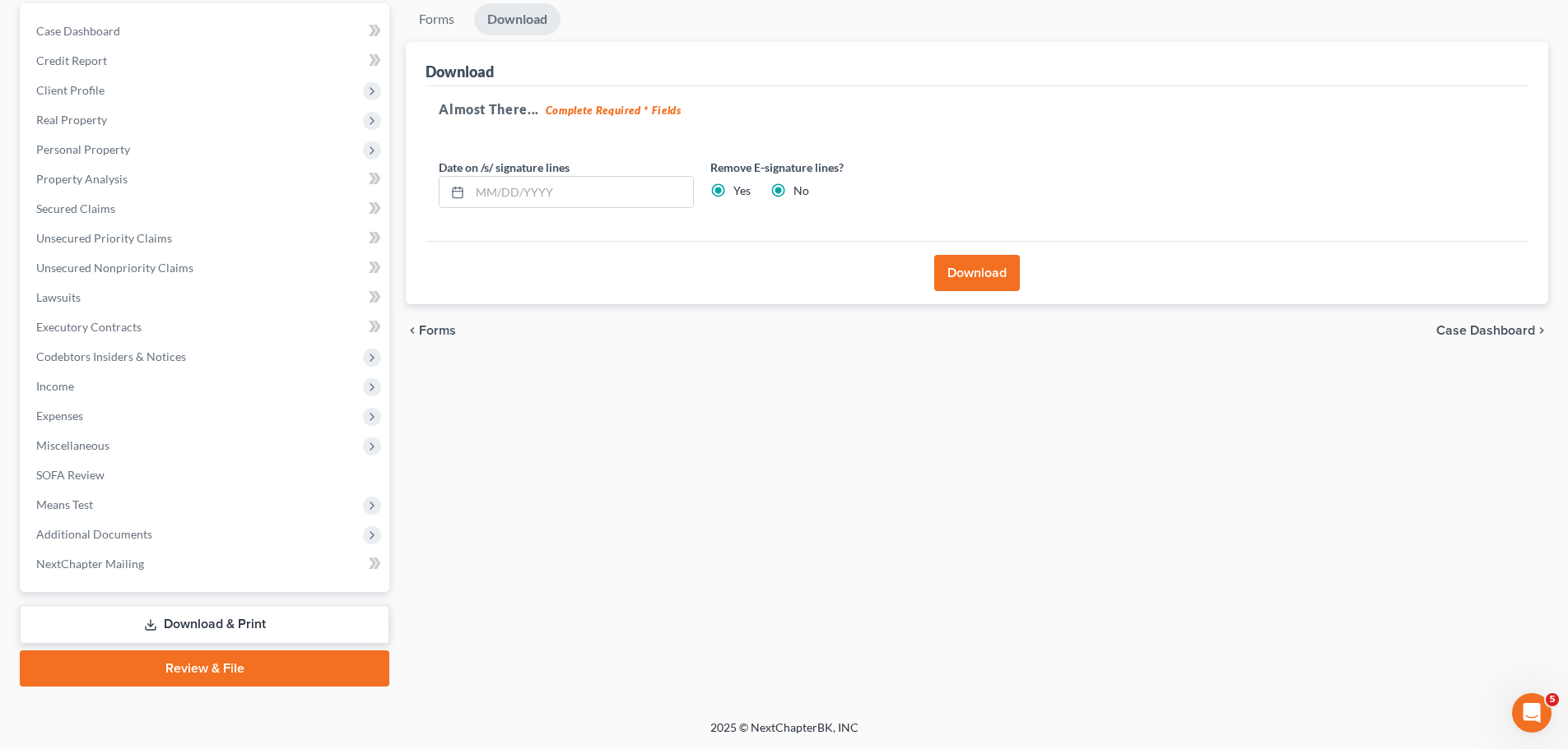
radio input "false"
click at [968, 272] on button "Download" at bounding box center [976, 273] width 85 height 36
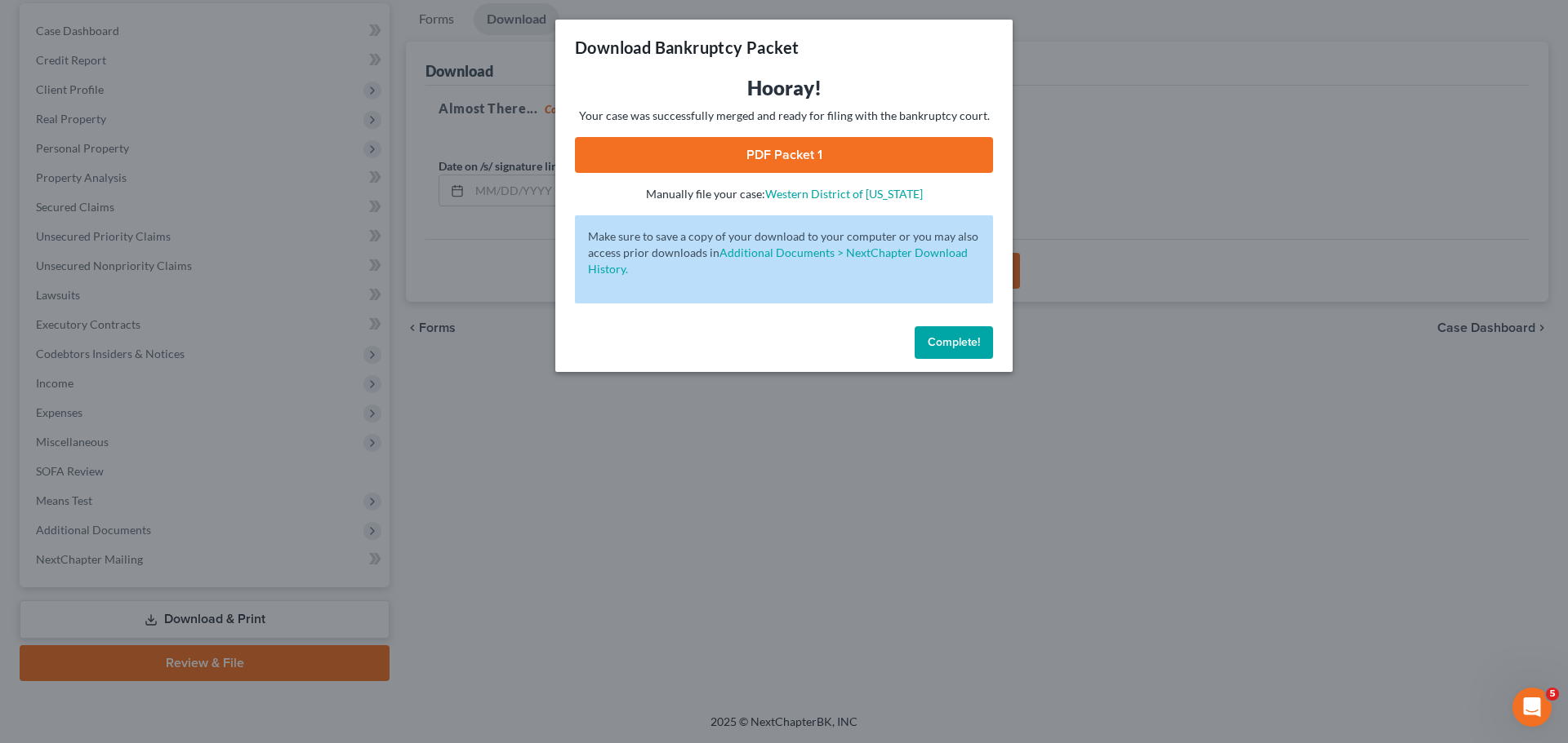
click at [792, 149] on link "PDF Packet 1" at bounding box center [784, 155] width 418 height 36
